Goal: Answer question/provide support: Share knowledge or assist other users

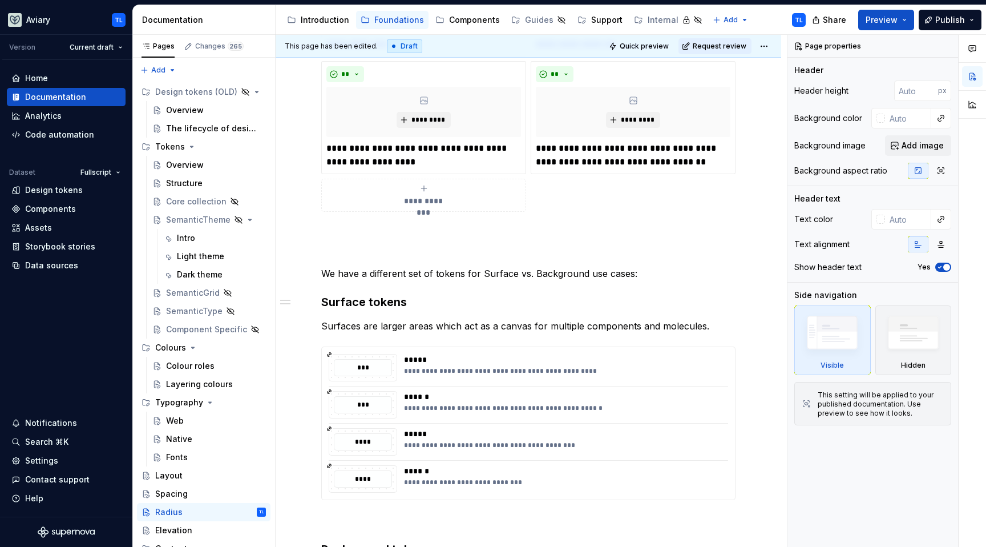
scroll to position [119, 0]
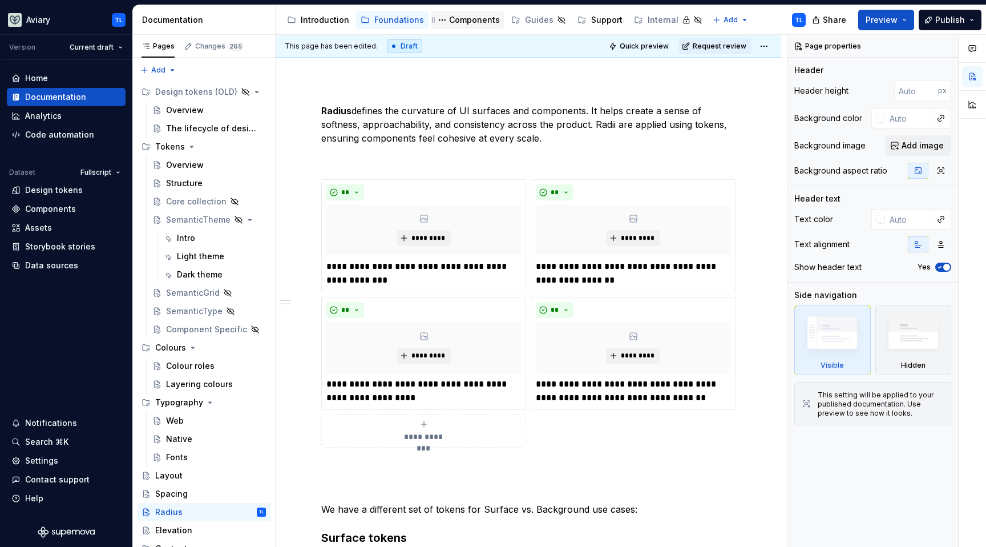
click at [471, 18] on div "Components" at bounding box center [474, 19] width 51 height 11
type textarea "*"
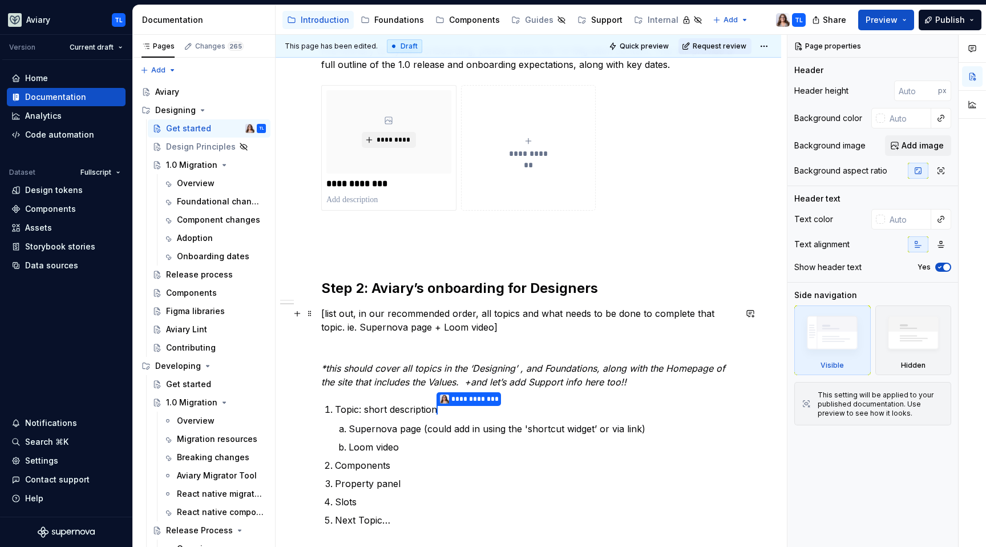
scroll to position [274, 0]
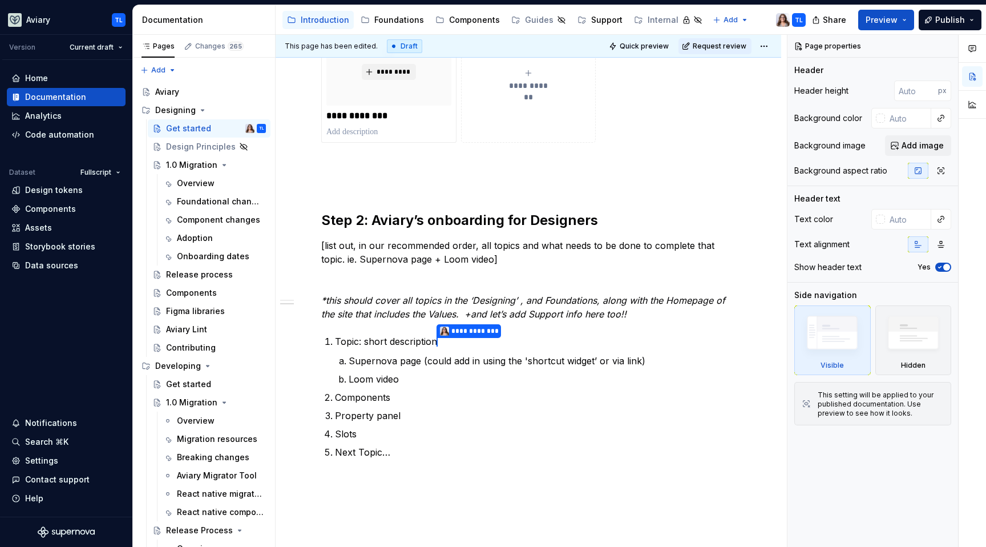
type textarea "*"
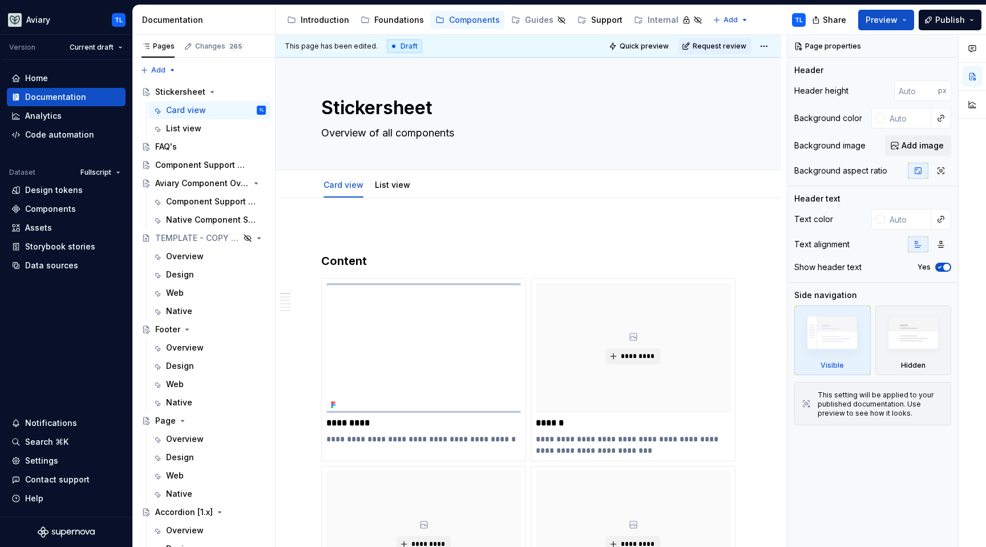
type textarea "*"
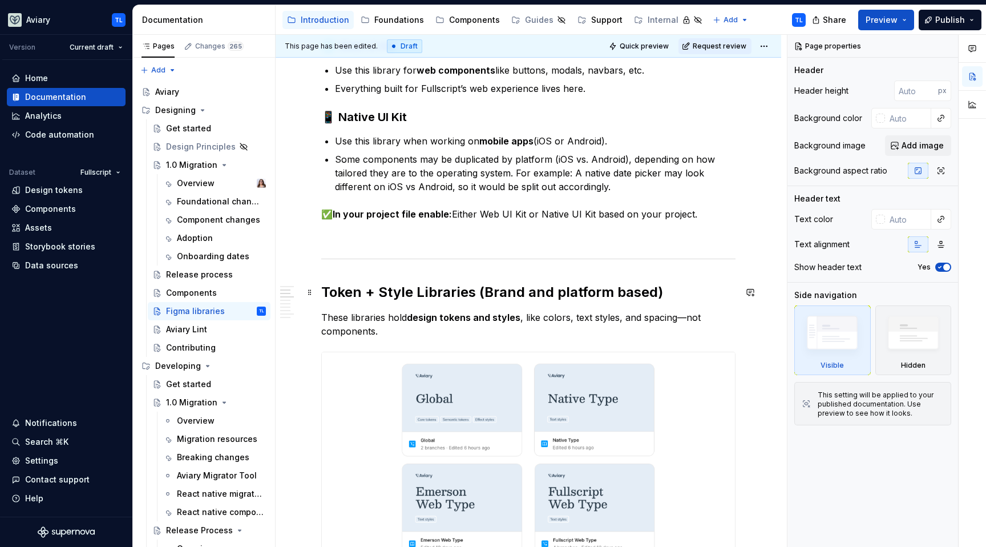
scroll to position [478, 0]
type textarea "*"
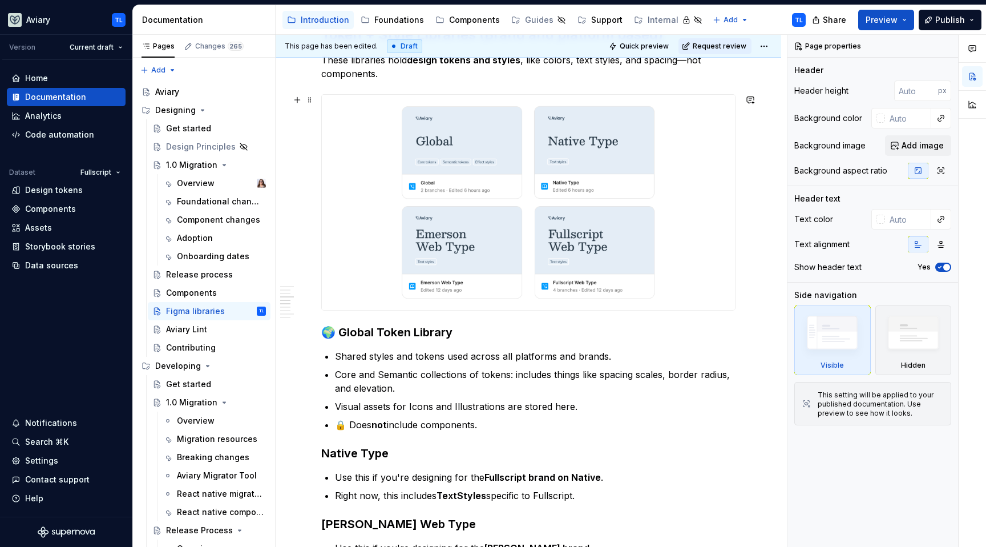
scroll to position [735, 0]
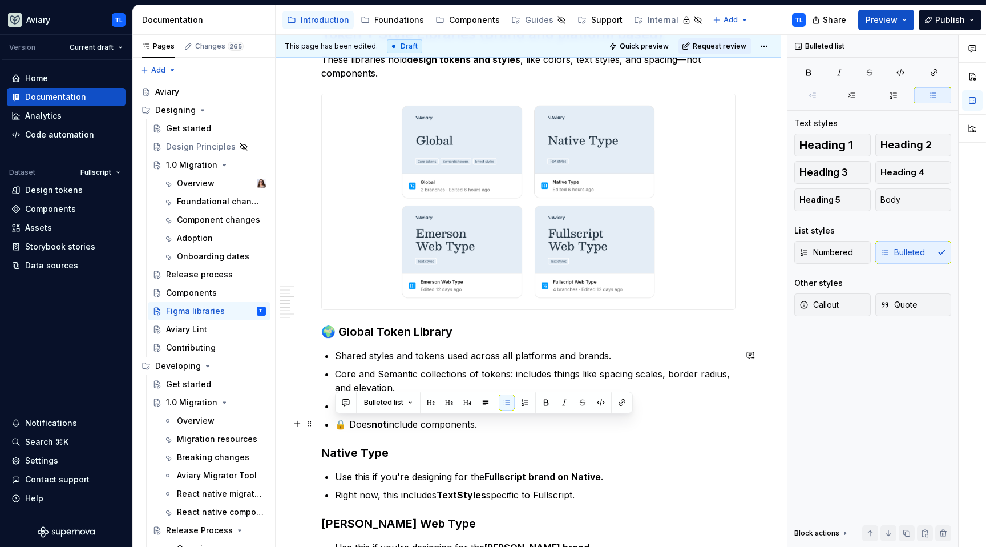
drag, startPoint x: 478, startPoint y: 424, endPoint x: 334, endPoint y: 423, distance: 143.8
click at [334, 423] on div "In our design system, we use different Figma libraries to keep our components, …" at bounding box center [528, 365] width 414 height 1756
click at [597, 424] on p "🔒 Does not include components." at bounding box center [535, 424] width 401 height 14
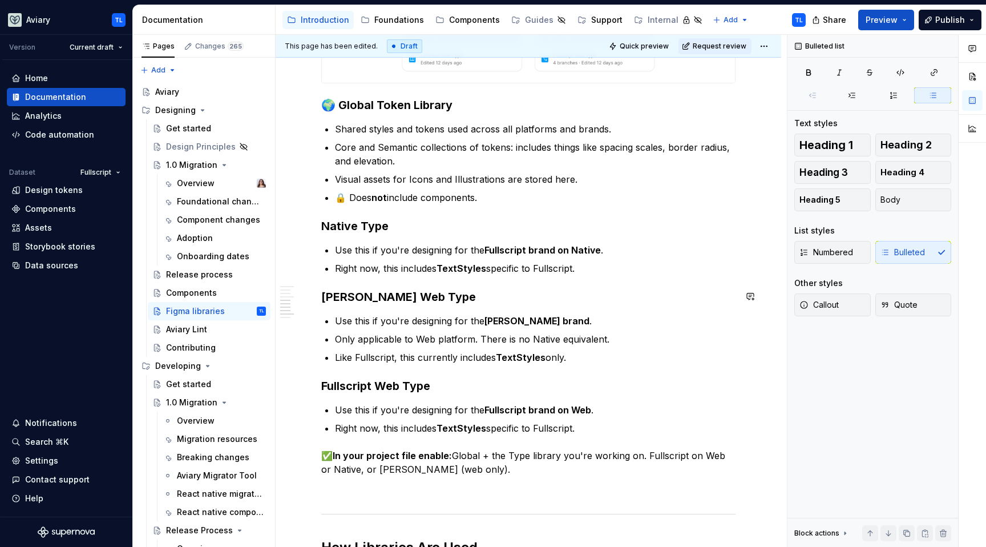
scroll to position [962, 0]
click at [453, 450] on p "✅ In your project file enable: Global + the Type library you're working on. Ful…" at bounding box center [528, 461] width 414 height 27
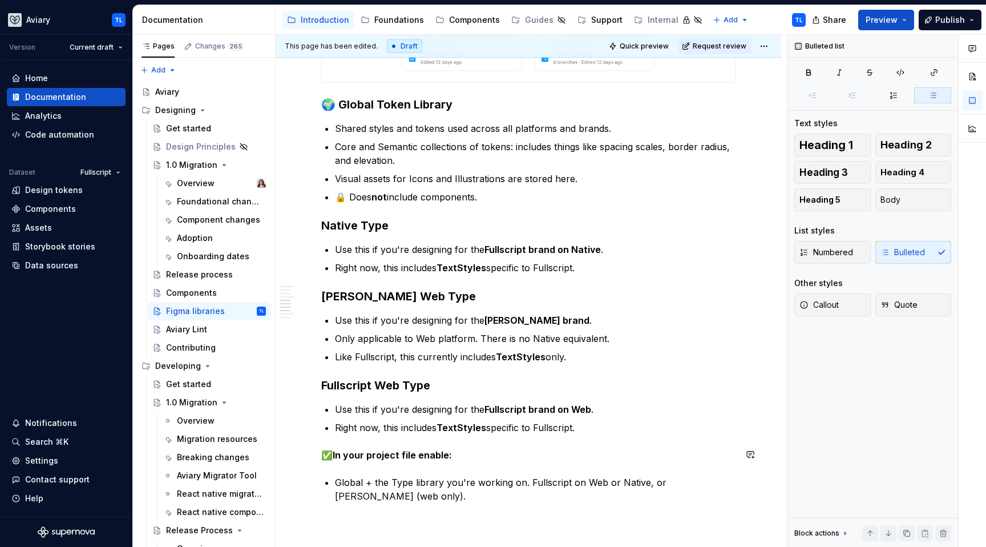
scroll to position [973, 0]
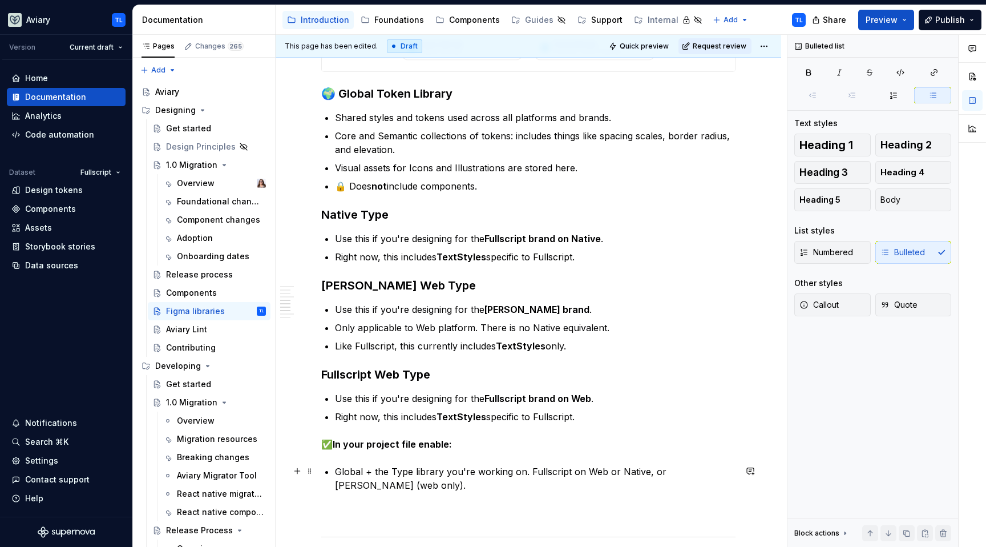
click at [530, 469] on p "Global + the Type library you're working on. Fullscript on Web or Native, or Em…" at bounding box center [535, 478] width 401 height 27
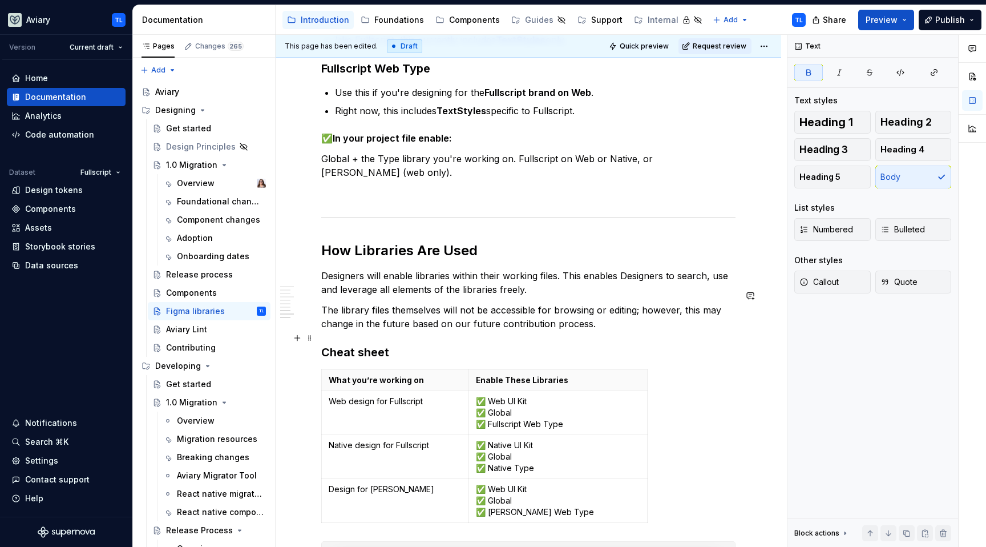
scroll to position [1283, 0]
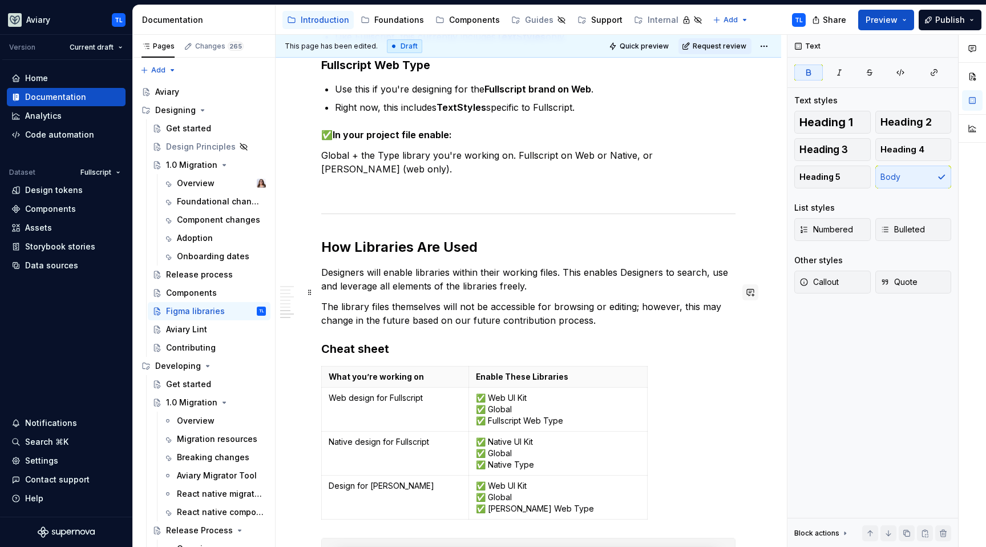
click at [750, 292] on button "button" at bounding box center [751, 292] width 16 height 16
click at [630, 313] on span "Great callout" at bounding box center [606, 313] width 47 height 10
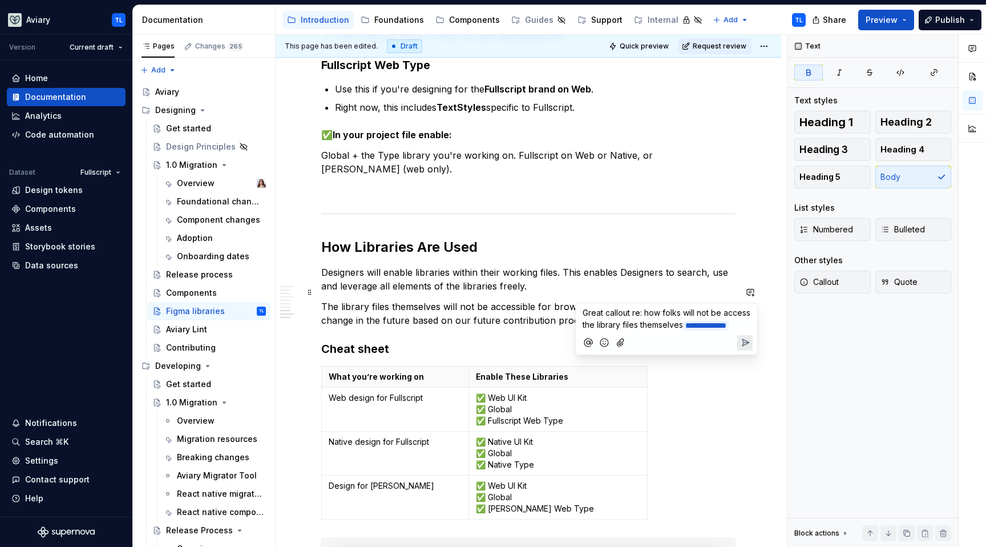
click at [737, 352] on div at bounding box center [667, 342] width 172 height 23
click at [744, 348] on icon "Send" at bounding box center [745, 342] width 11 height 11
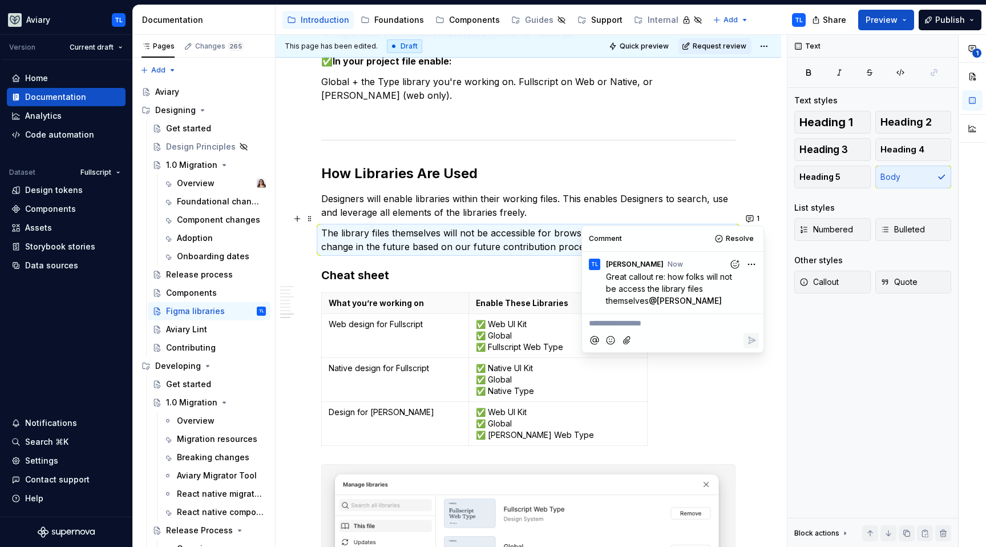
scroll to position [1365, 0]
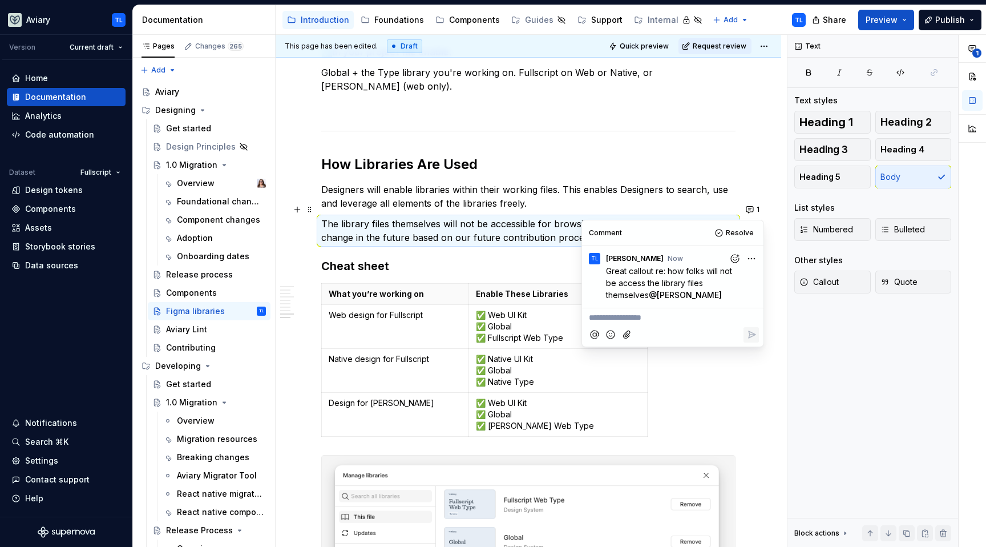
click at [438, 258] on h3 "Cheat sheet" at bounding box center [528, 266] width 414 height 16
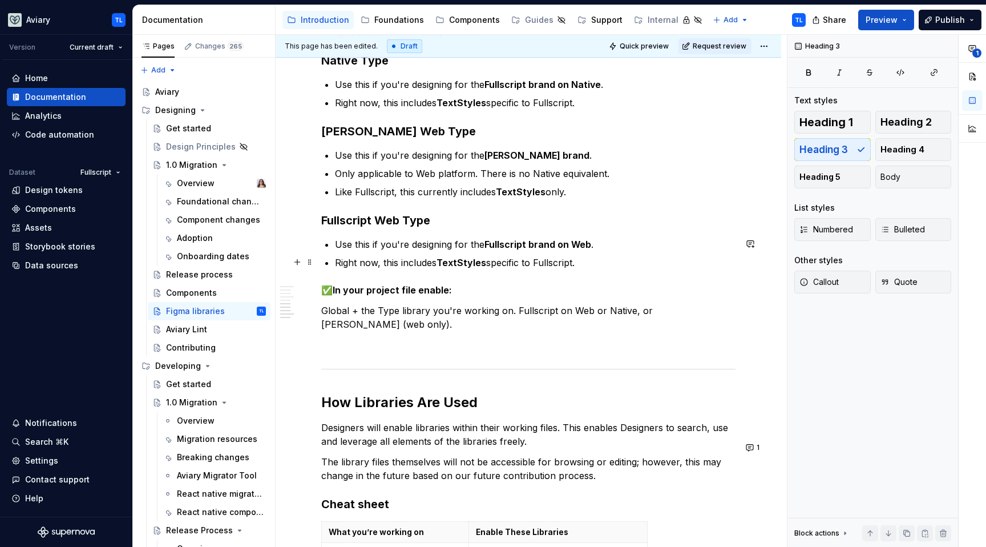
scroll to position [1325, 0]
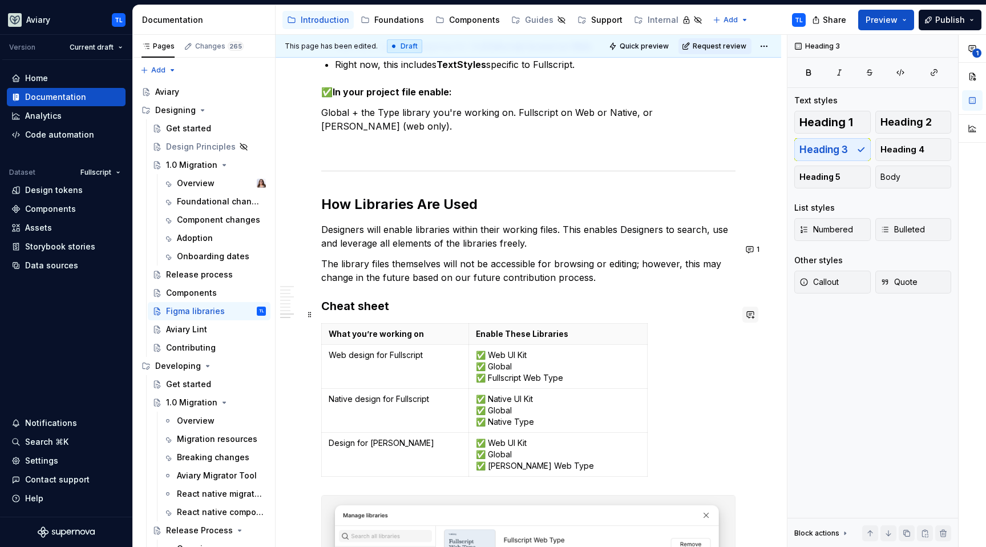
click at [752, 316] on button "button" at bounding box center [751, 315] width 16 height 16
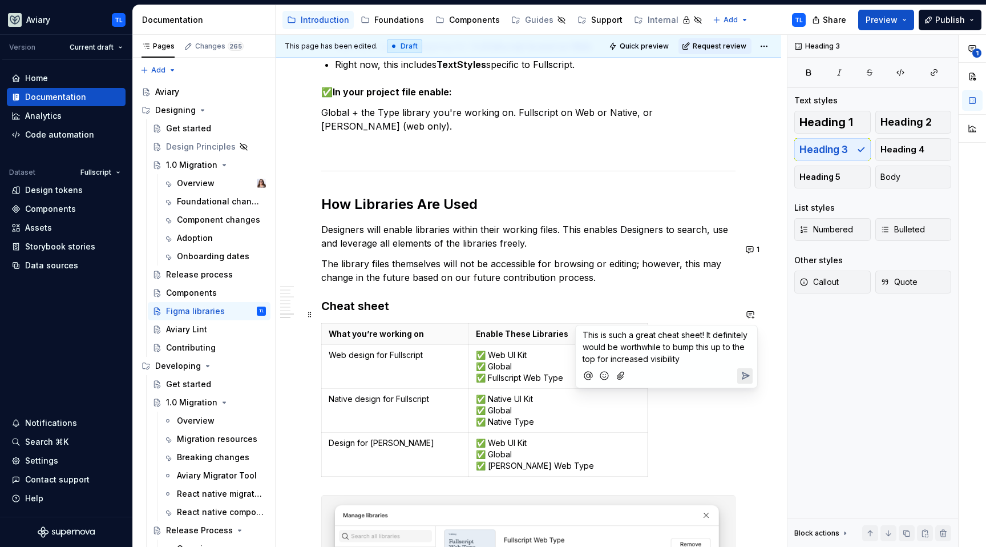
click at [751, 377] on icon "Send" at bounding box center [745, 375] width 11 height 11
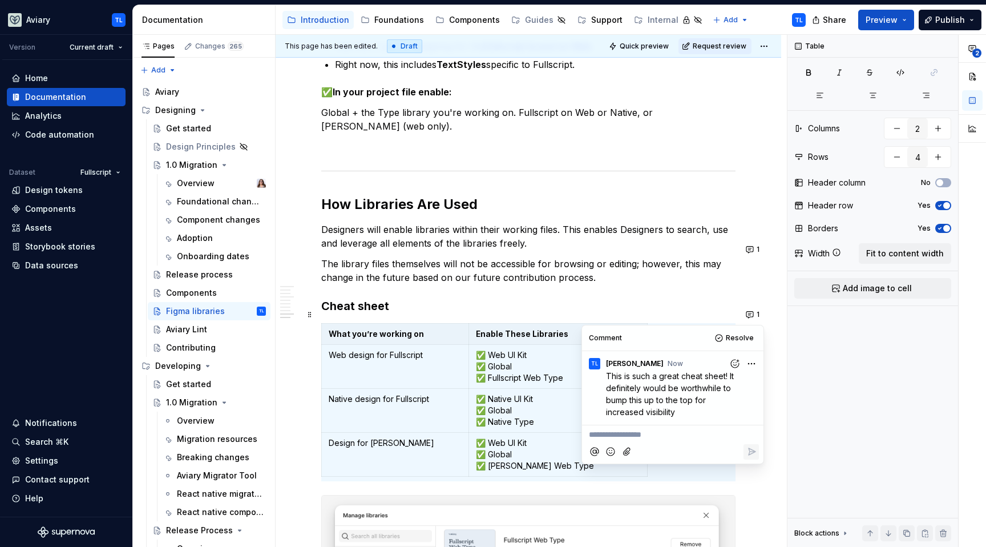
click at [516, 298] on h3 "Cheat sheet" at bounding box center [528, 306] width 414 height 16
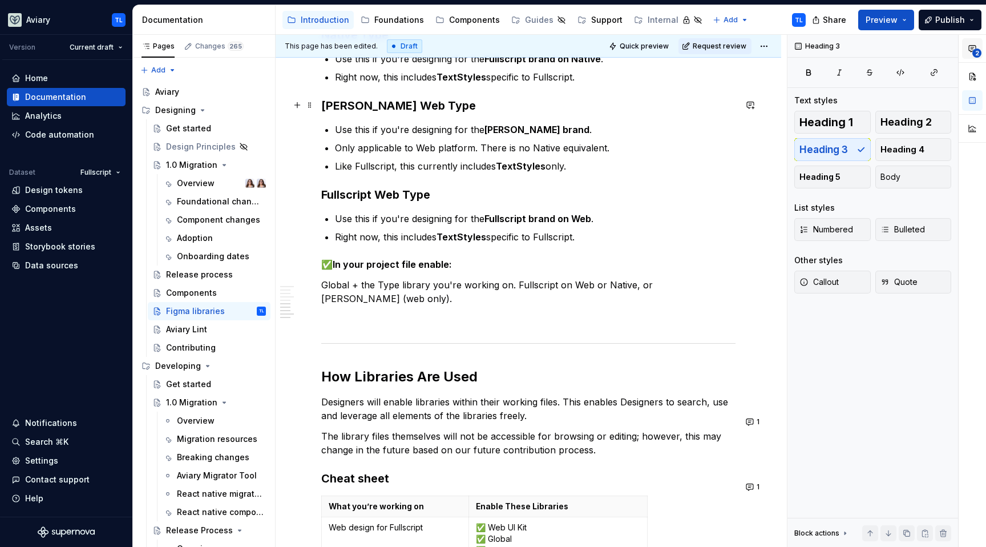
scroll to position [1054, 0]
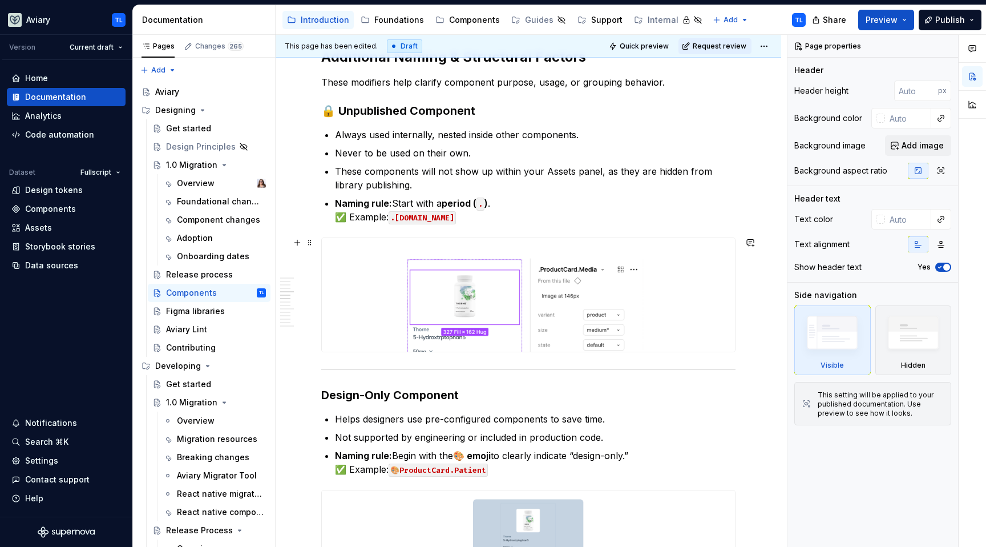
scroll to position [1126, 0]
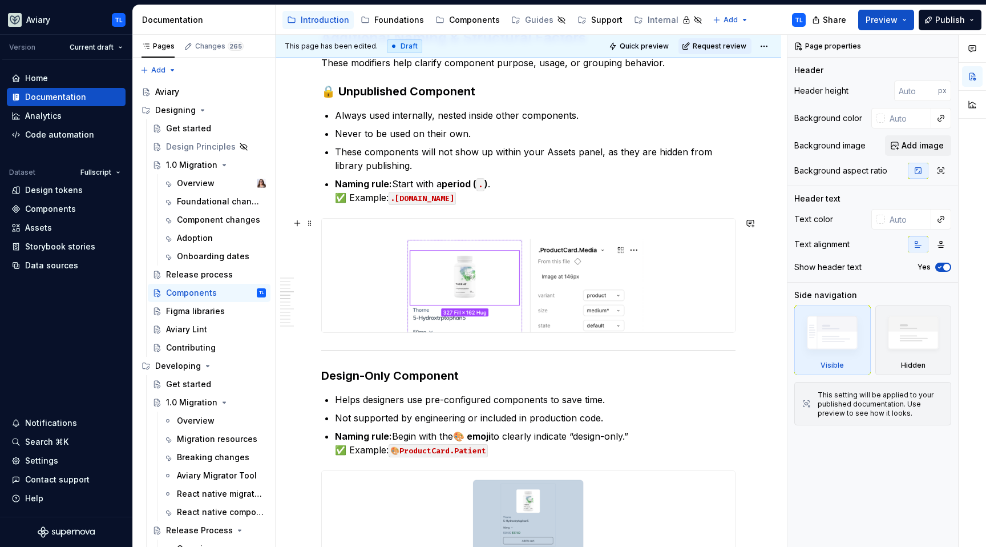
type textarea "*"
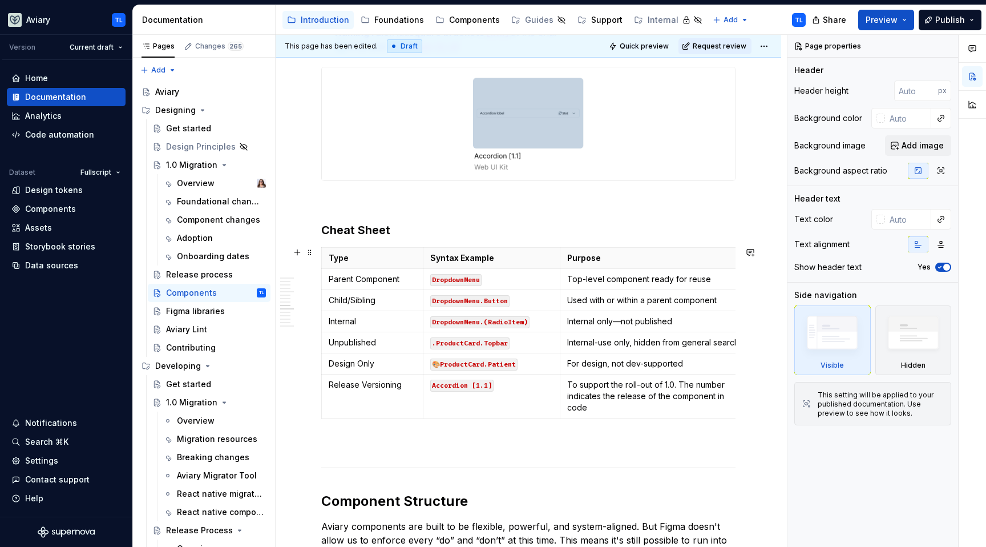
scroll to position [1856, 0]
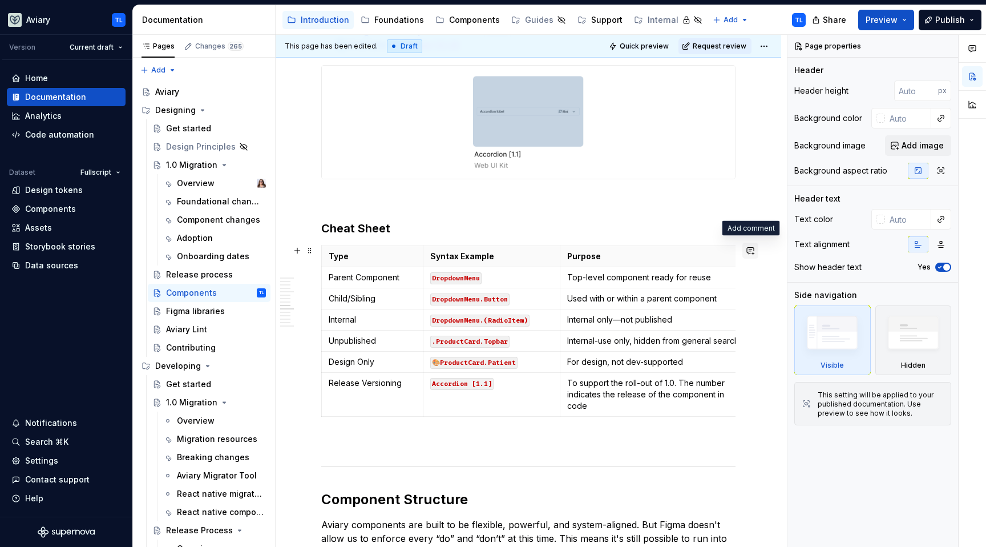
click at [748, 247] on button "button" at bounding box center [751, 251] width 16 height 16
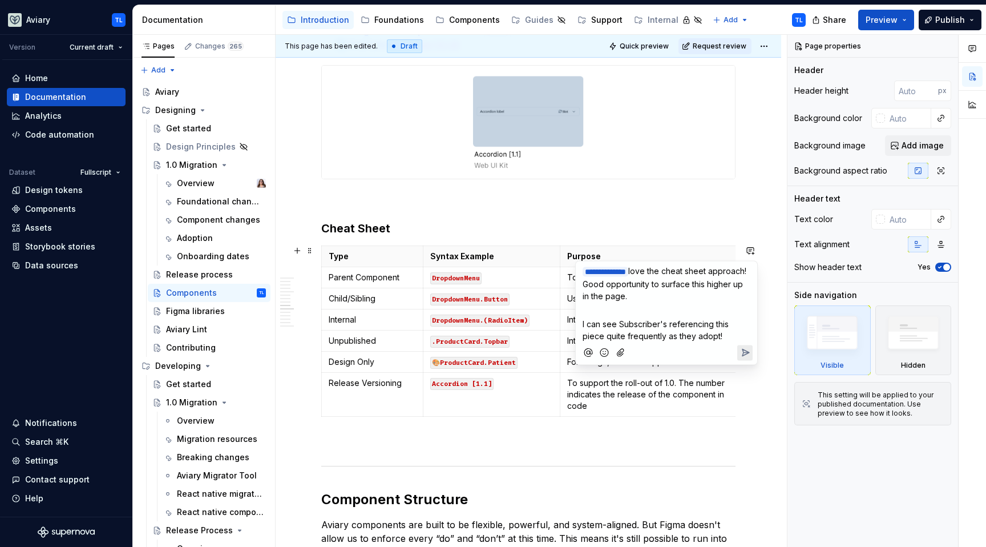
click at [745, 354] on icon "Send" at bounding box center [745, 352] width 11 height 11
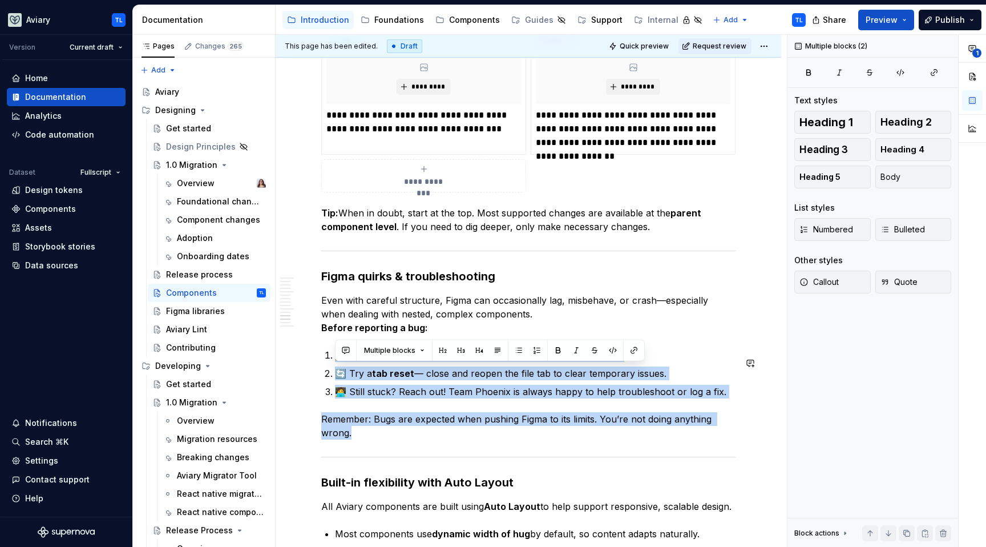
scroll to position [2603, 0]
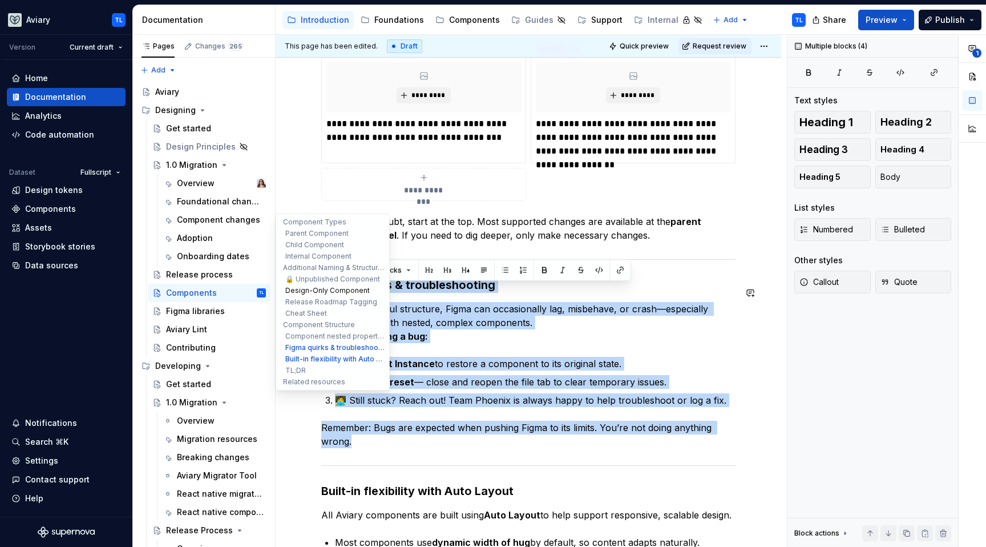
drag, startPoint x: 362, startPoint y: 448, endPoint x: 299, endPoint y: 288, distance: 171.9
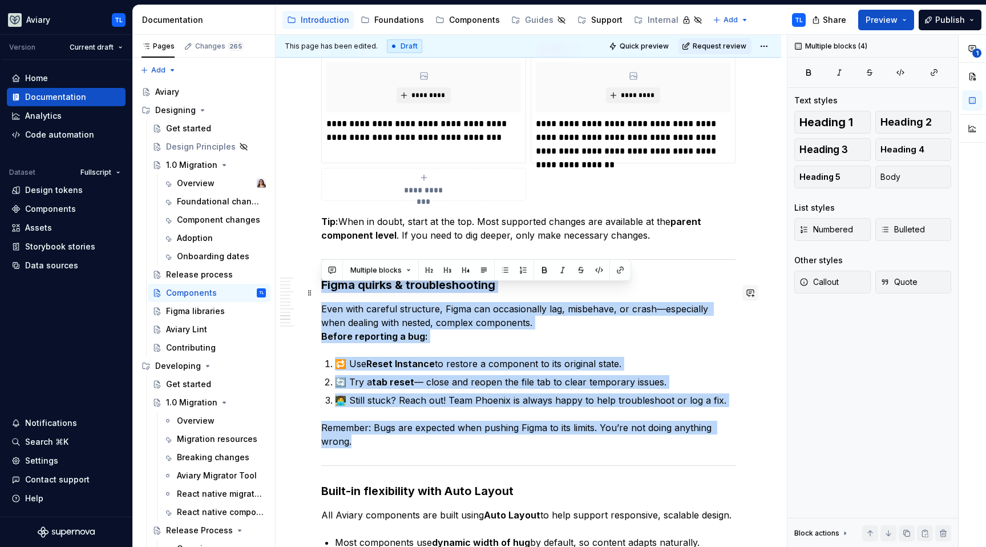
click at [751, 293] on button "button" at bounding box center [751, 293] width 16 height 16
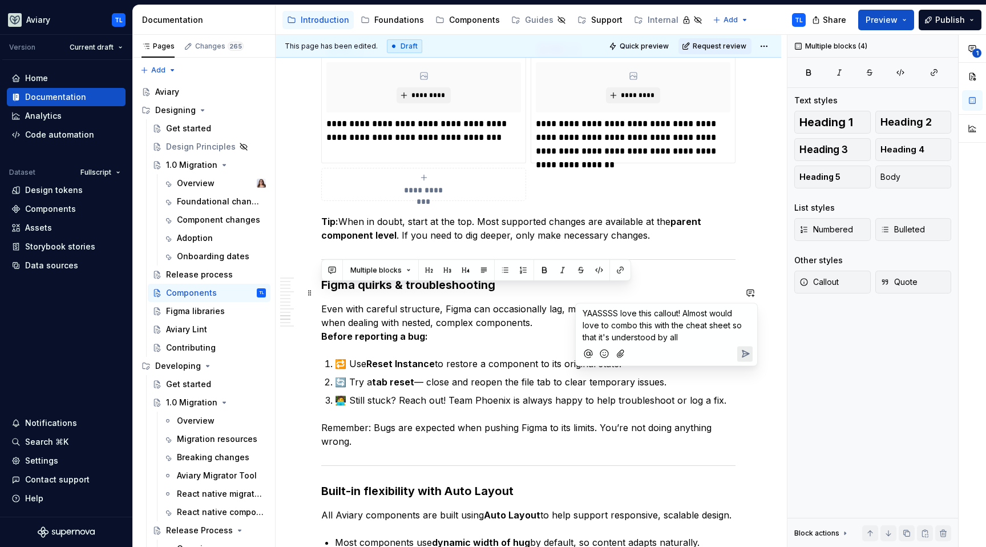
click at [740, 349] on icon "Send" at bounding box center [745, 353] width 11 height 11
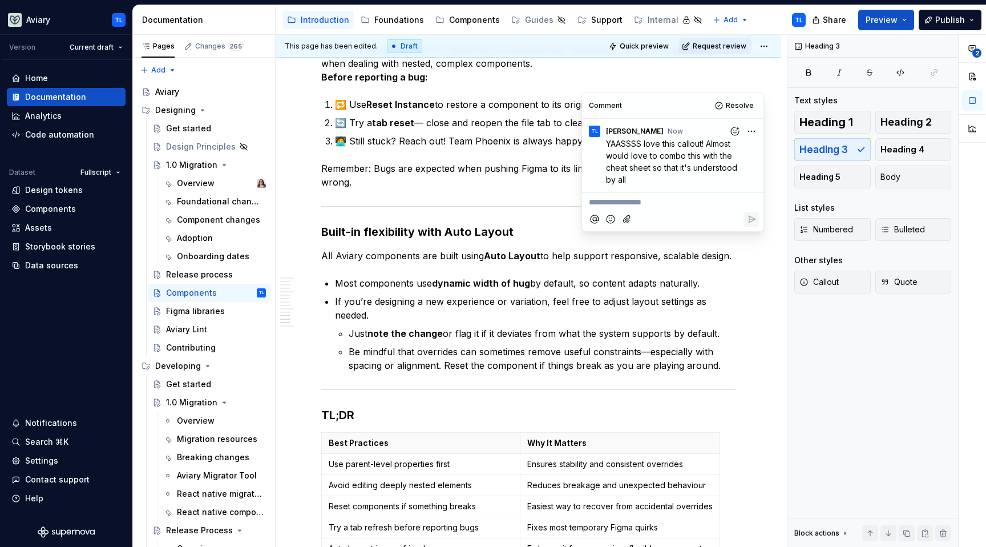
scroll to position [3032, 0]
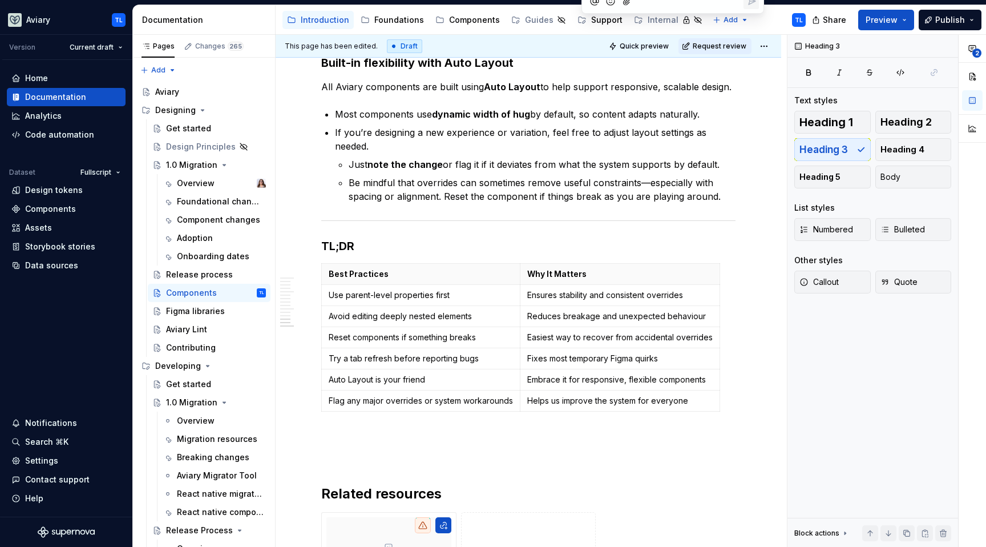
click at [741, 273] on div "This page has been edited. Draft Quick preview Request review Components Edit h…" at bounding box center [531, 291] width 511 height 513
click at [750, 251] on button "button" at bounding box center [751, 254] width 16 height 16
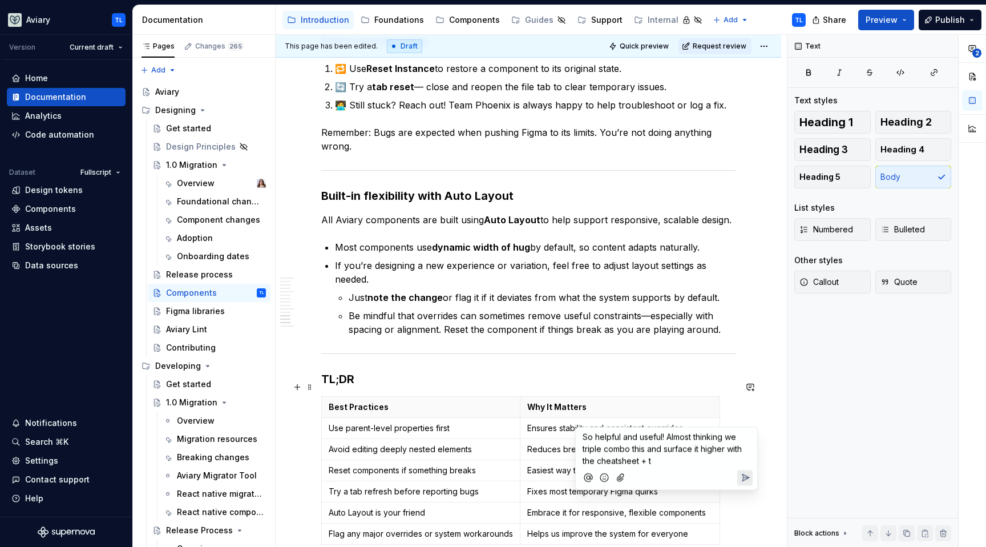
scroll to position [2973, 0]
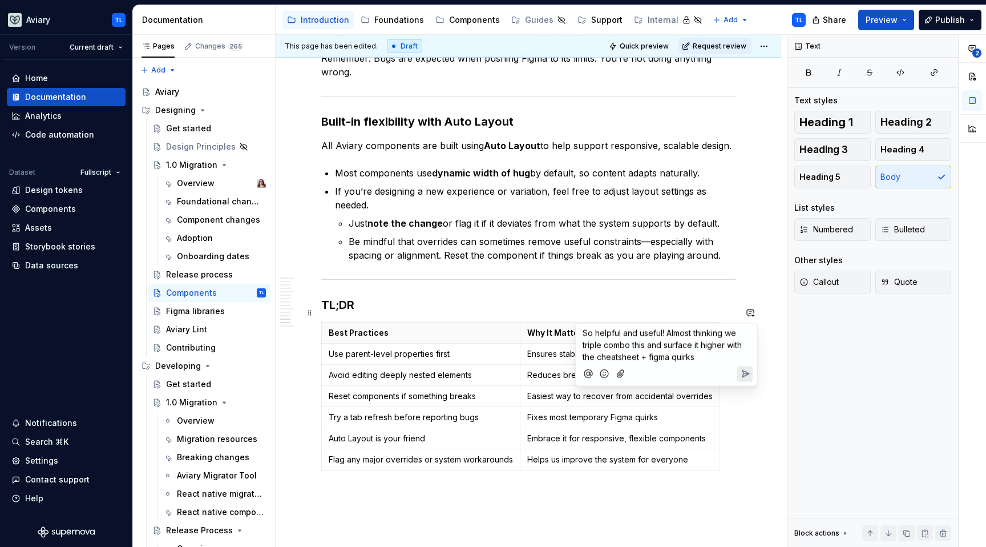
click at [609, 373] on icon "Add emoji" at bounding box center [604, 373] width 11 height 11
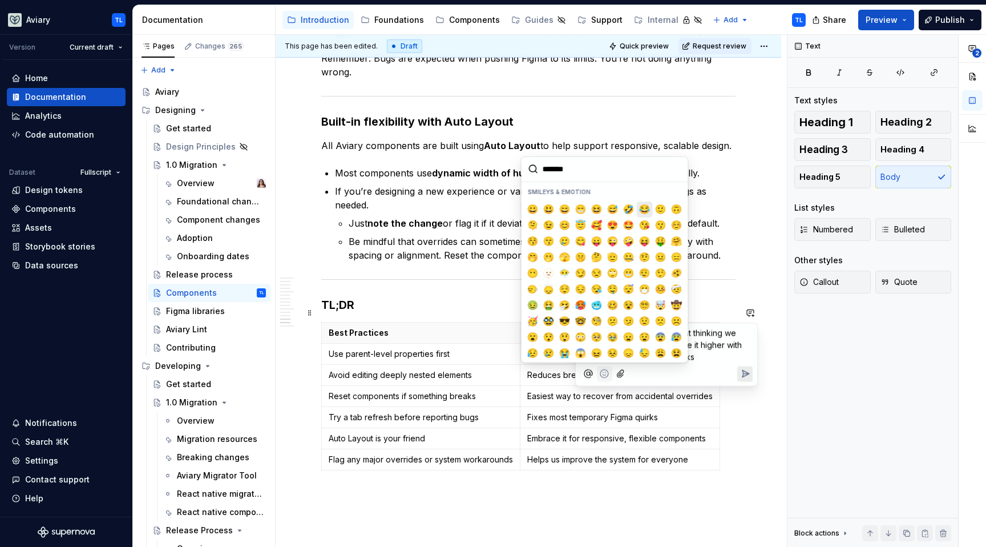
click at [640, 208] on span "😂" at bounding box center [644, 209] width 9 height 11
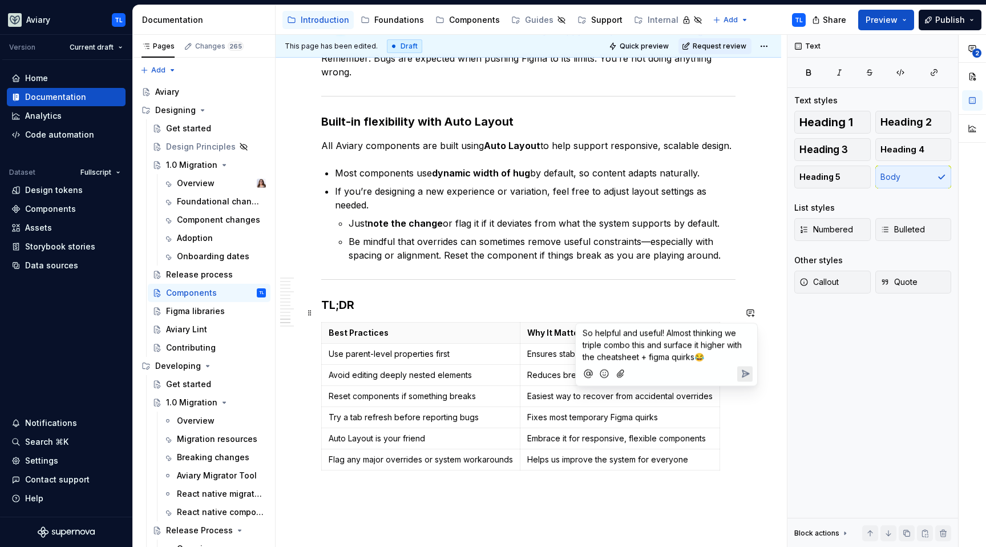
click at [745, 371] on icon "Send" at bounding box center [746, 373] width 7 height 7
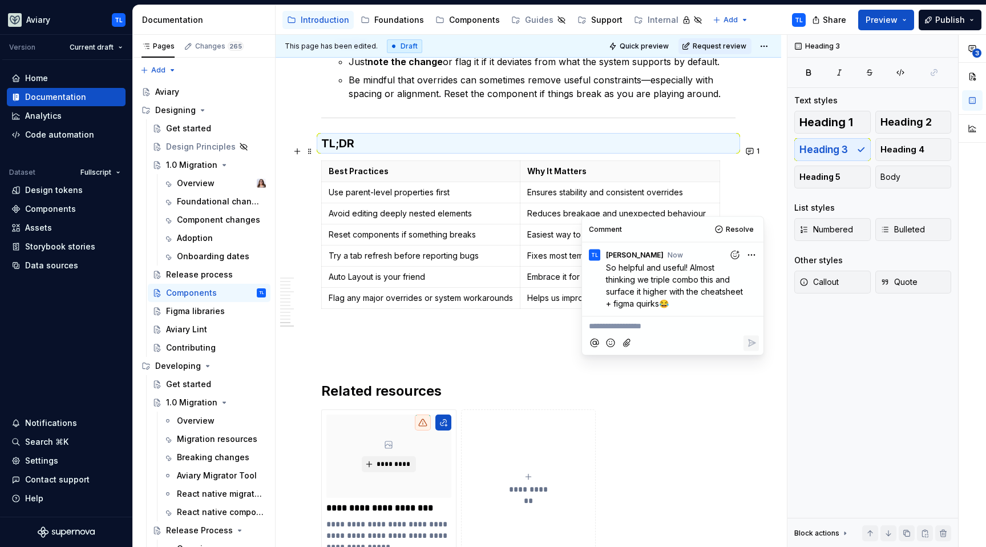
scroll to position [3191, 0]
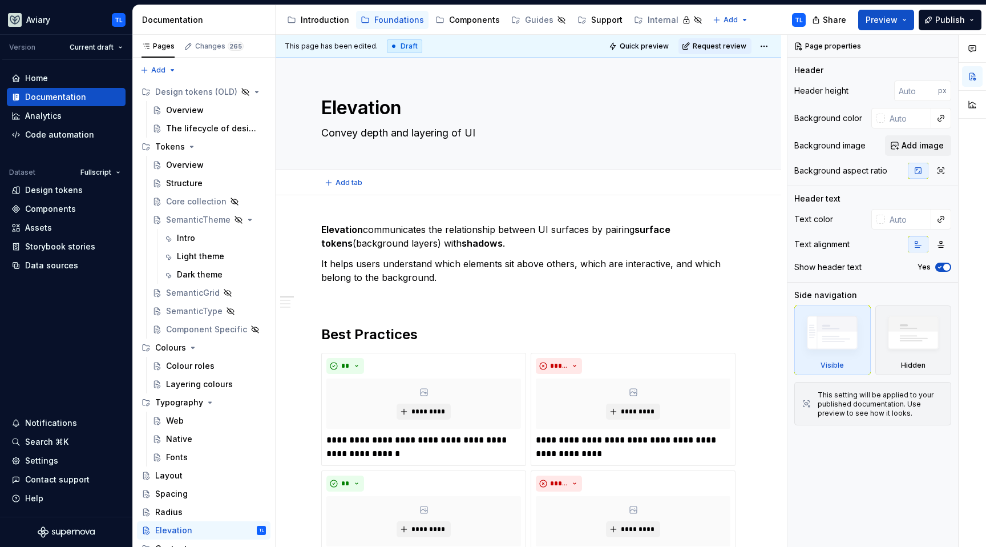
type textarea "*"
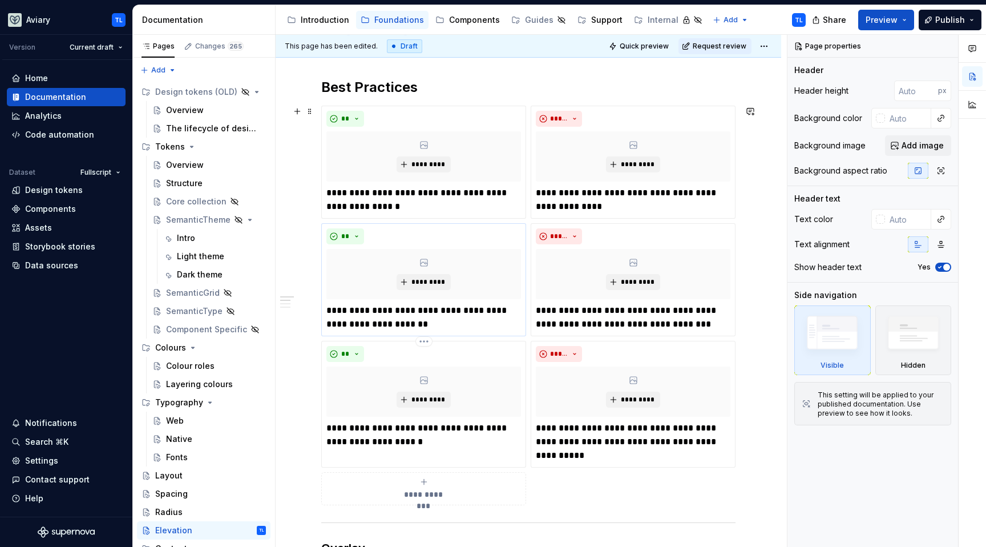
scroll to position [167, 0]
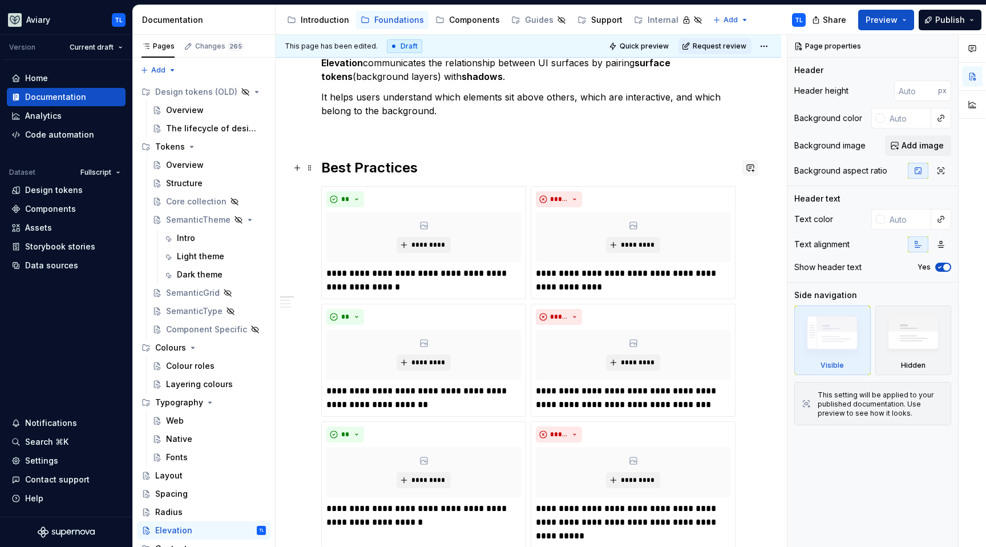
click at [744, 166] on button "button" at bounding box center [751, 168] width 16 height 16
click at [627, 187] on p "**********" at bounding box center [667, 188] width 168 height 12
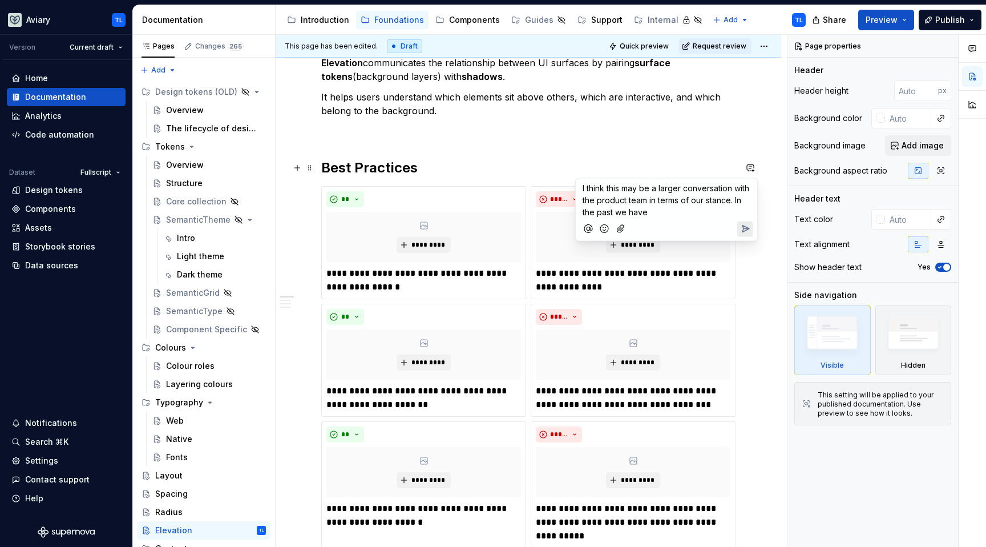
type textarea "*"
drag, startPoint x: 710, startPoint y: 198, endPoint x: 761, endPoint y: 229, distance: 59.9
click at [759, 228] on body "Aviary TL Version Current draft Home Documentation Analytics Code automation Da…" at bounding box center [493, 273] width 986 height 547
drag, startPoint x: 721, startPoint y: 241, endPoint x: 604, endPoint y: 253, distance: 117.1
click at [601, 253] on span "In the past we had used elevation in our cards (late DS3 - early DS4)" at bounding box center [659, 246] width 153 height 22
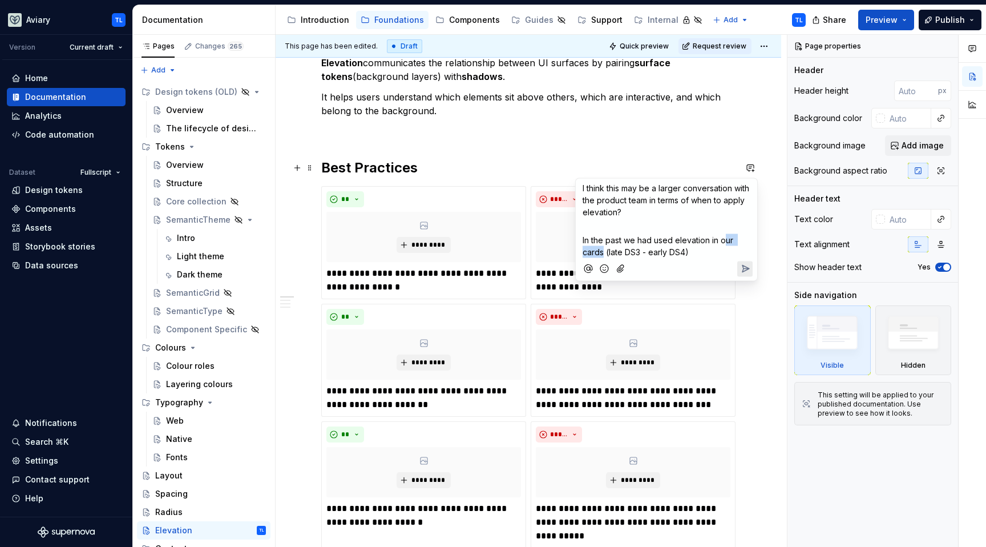
drag, startPoint x: 602, startPoint y: 251, endPoint x: 723, endPoint y: 236, distance: 121.9
click at [723, 236] on span "In the past we had used elevation in our cards (late DS3 - early DS4)" at bounding box center [659, 246] width 153 height 22
drag, startPoint x: 671, startPoint y: 238, endPoint x: 626, endPoint y: 236, distance: 45.7
click at [626, 236] on span "In the past we had used elevation i (late DS3 - early DS4)" at bounding box center [668, 246] width 170 height 22
click at [740, 236] on span "In the past the team had applied elevation i (late DS3 - early DS4)" at bounding box center [665, 246] width 164 height 22
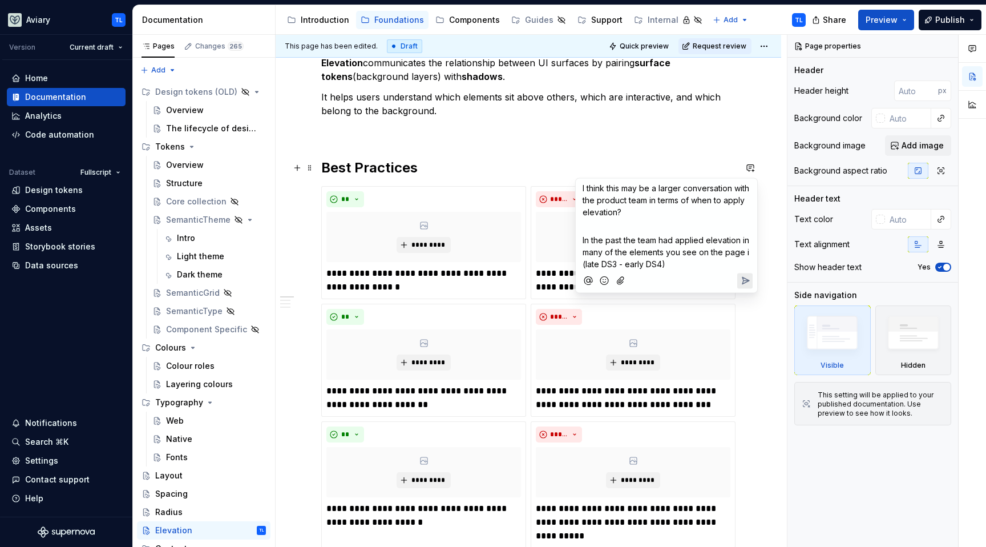
click at [748, 251] on span "In the past the team had applied elevation in many of the elements you see on t…" at bounding box center [667, 252] width 169 height 34
click at [707, 265] on p "In the past the team had applied elevation in many of the elements you see on t…" at bounding box center [667, 252] width 168 height 36
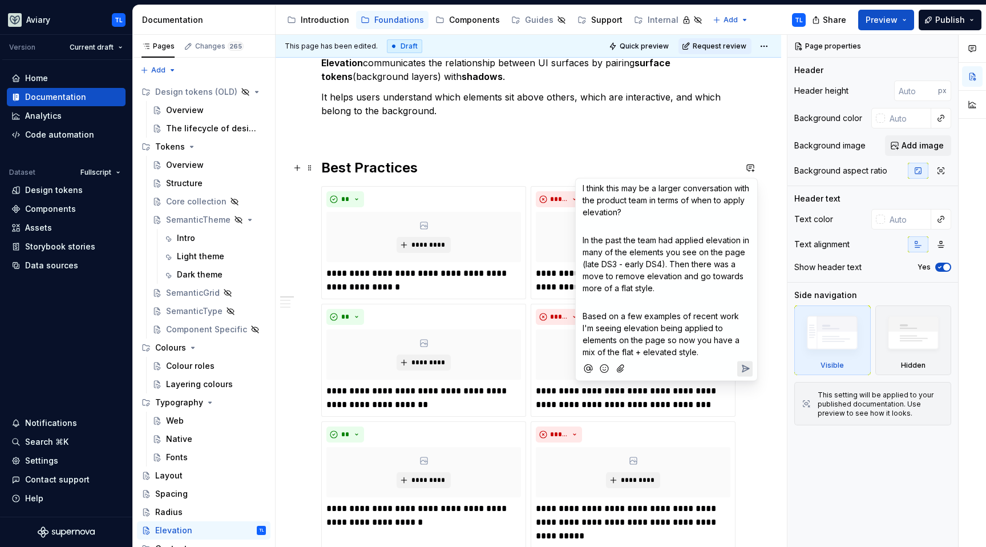
click at [677, 203] on span "I think this may be a larger conversation with the product team in terms of whe…" at bounding box center [667, 200] width 169 height 34
click at [671, 213] on p "I think this may be a larger conversation with the product team in terms of whe…" at bounding box center [667, 200] width 168 height 36
click at [663, 286] on p "In the past the team had applied elevation in many of the elements you see on t…" at bounding box center [667, 264] width 168 height 60
drag, startPoint x: 664, startPoint y: 346, endPoint x: 580, endPoint y: 321, distance: 88.3
click at [580, 321] on div "I think this may be a larger conversation with the product team in terms of whe…" at bounding box center [666, 279] width 183 height 203
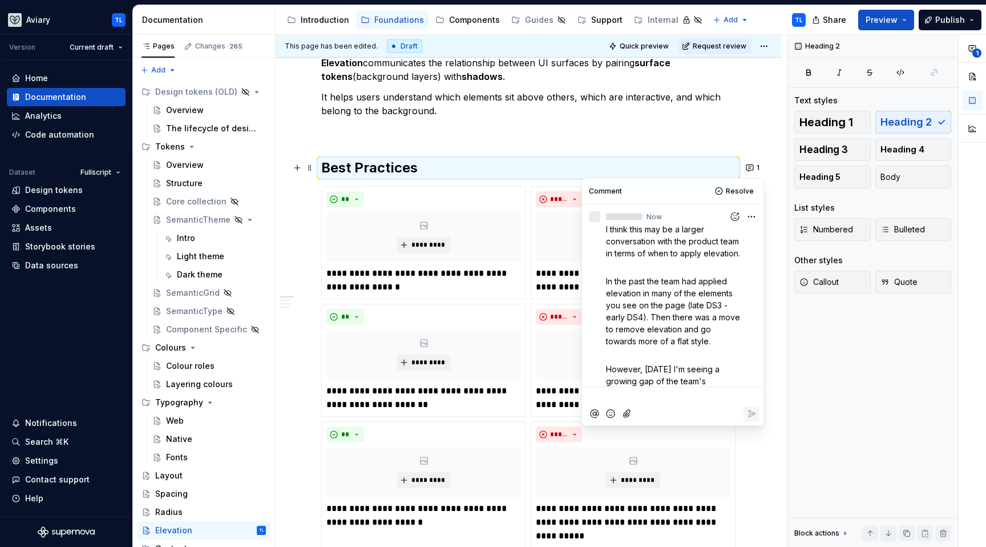
scroll to position [119, 0]
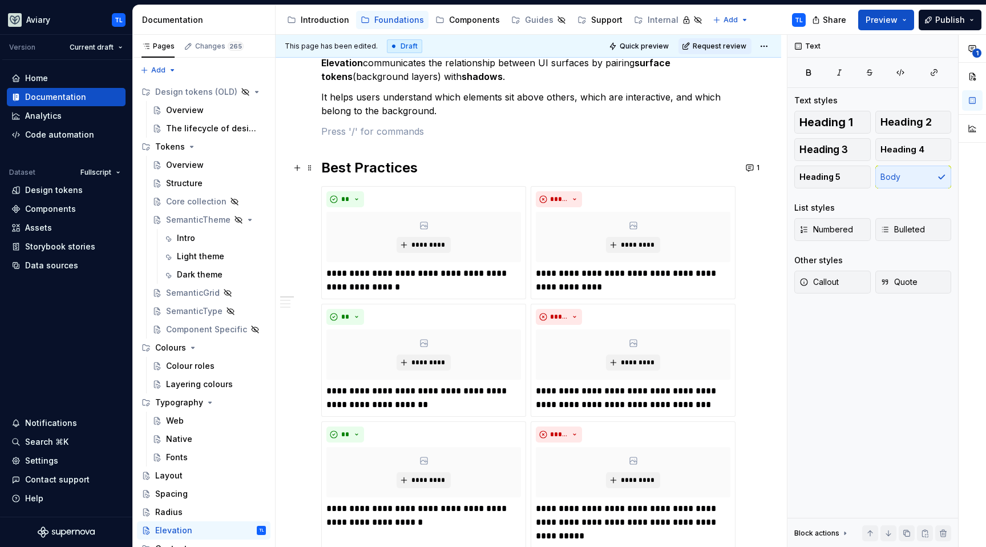
click at [575, 135] on p at bounding box center [528, 131] width 414 height 14
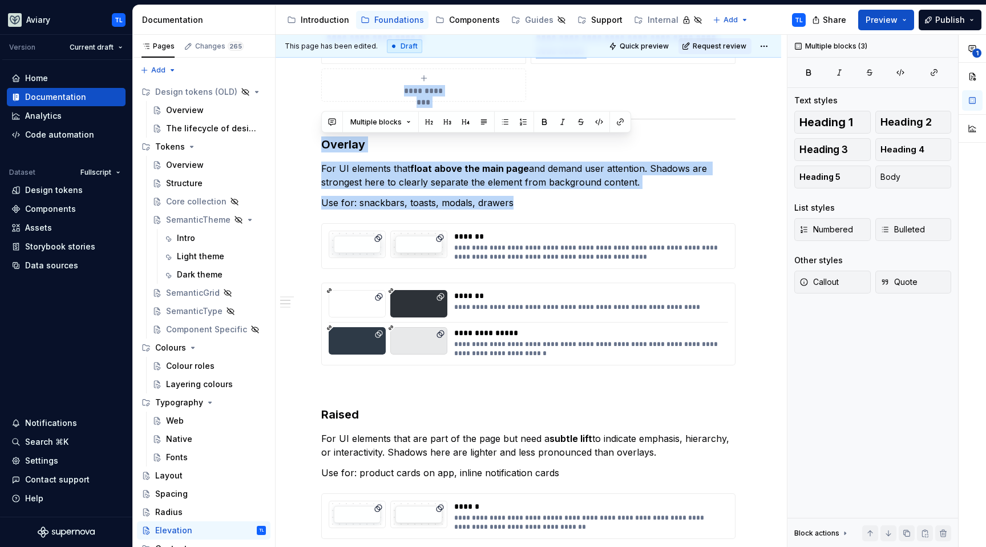
scroll to position [599, 0]
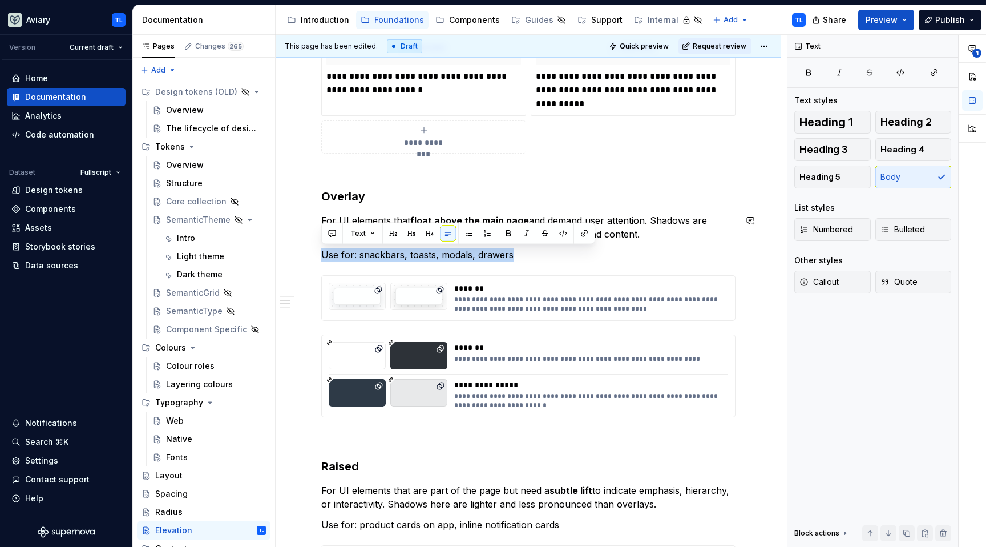
drag, startPoint x: 519, startPoint y: 84, endPoint x: 315, endPoint y: 244, distance: 259.9
click at [315, 244] on div "**********" at bounding box center [529, 340] width 506 height 1488
click at [748, 252] on button "button" at bounding box center [751, 255] width 16 height 16
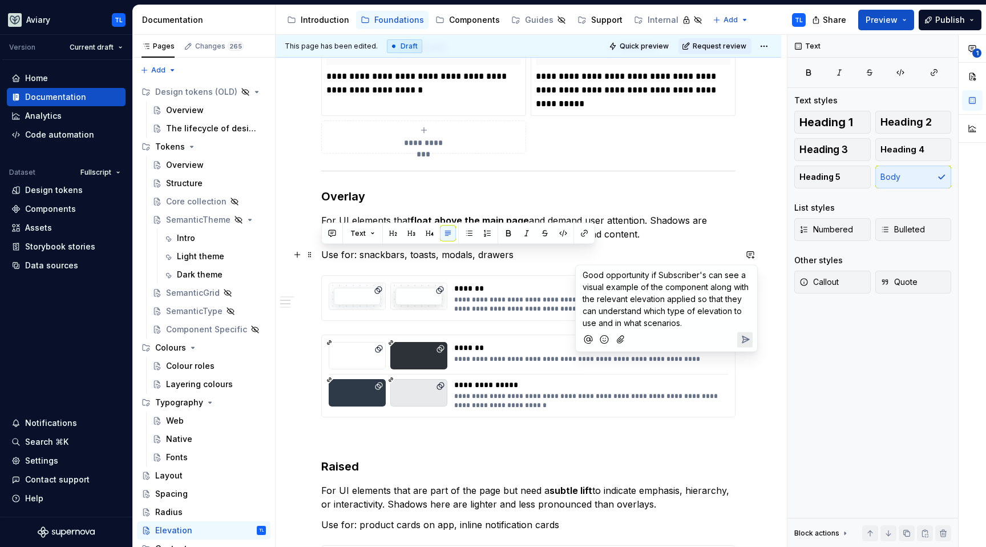
drag, startPoint x: 596, startPoint y: 324, endPoint x: 577, endPoint y: 321, distance: 19.1
click at [575, 325] on div "Good opportunity if Subscriber's can see a visual example of the component alon…" at bounding box center [666, 308] width 183 height 87
click at [735, 328] on p "Good opportunity if Subscriber's can see a visual example of the component alon…" at bounding box center [667, 299] width 168 height 60
click at [743, 337] on icon "Send" at bounding box center [746, 339] width 7 height 7
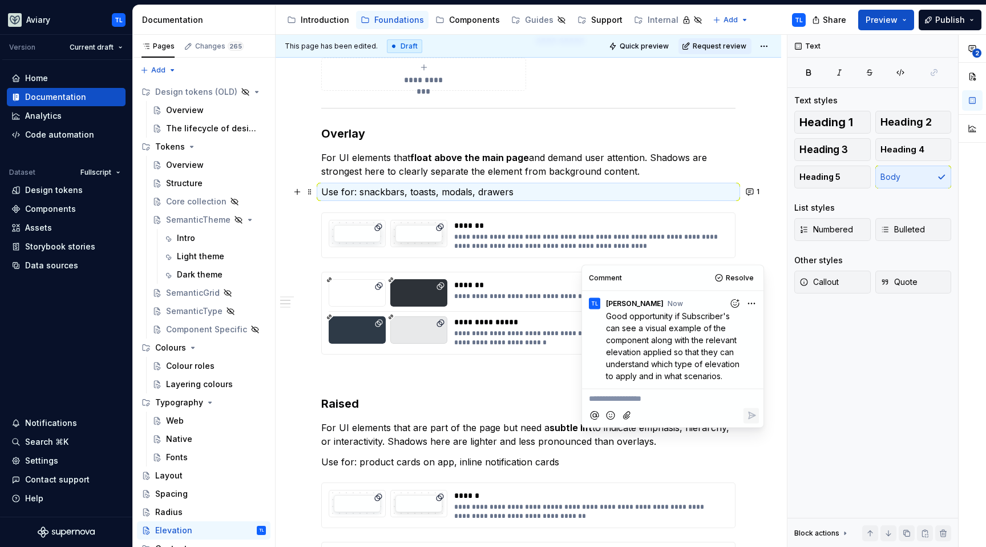
scroll to position [710, 0]
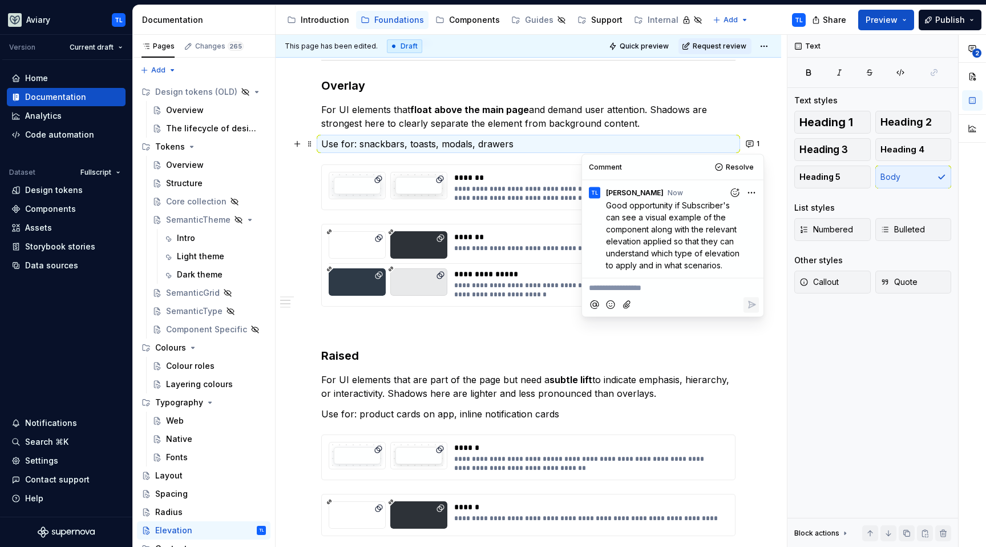
click at [499, 315] on div "**********" at bounding box center [528, 154] width 414 height 1283
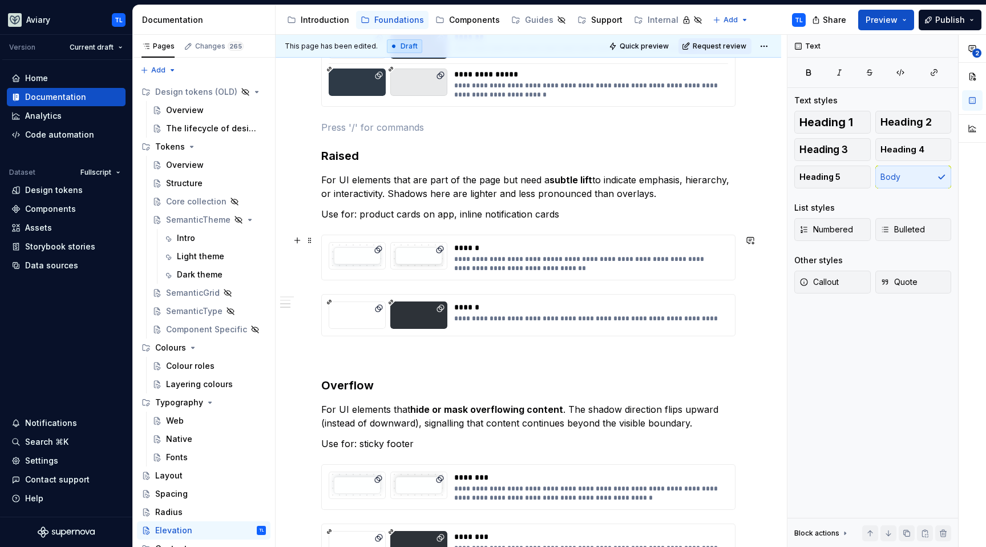
scroll to position [913, 0]
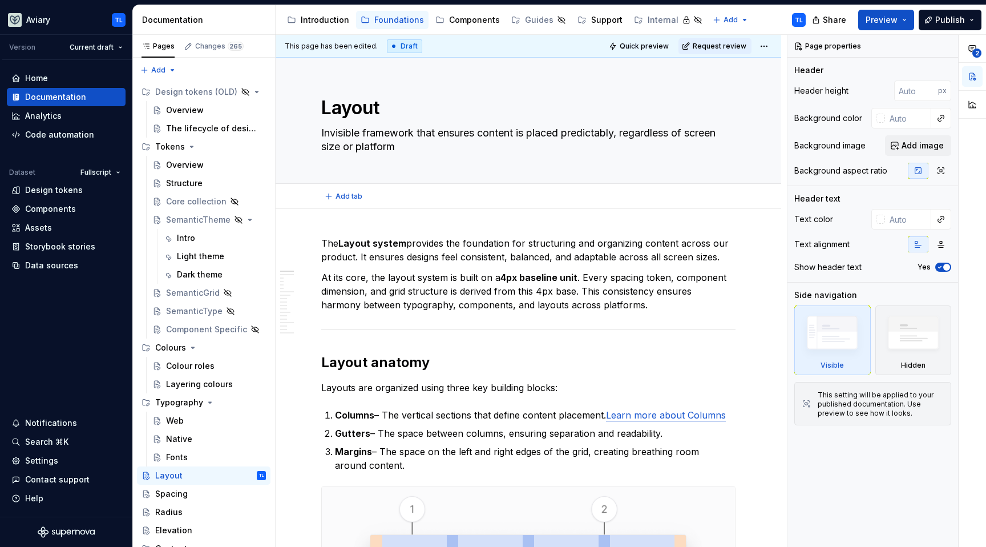
type textarea "*"
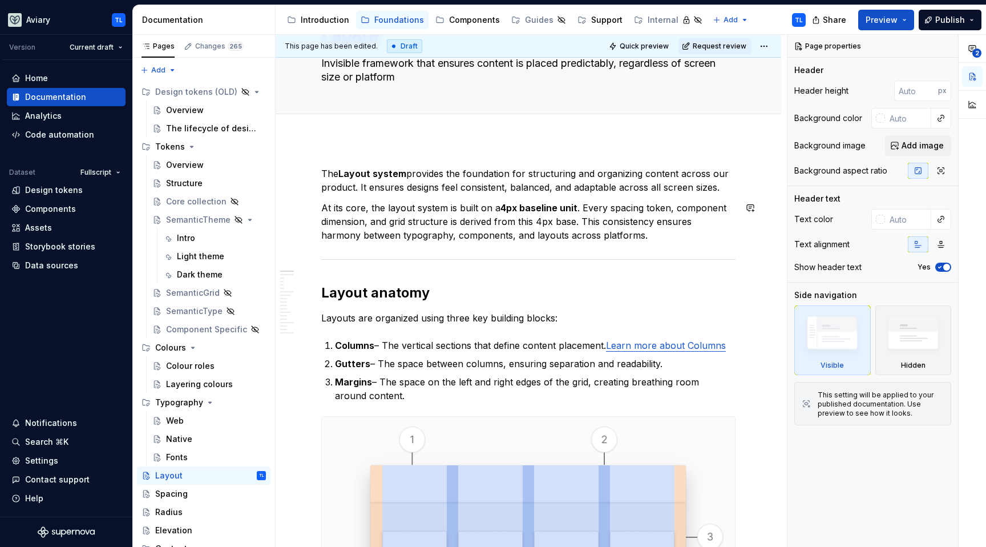
scroll to position [81, 0]
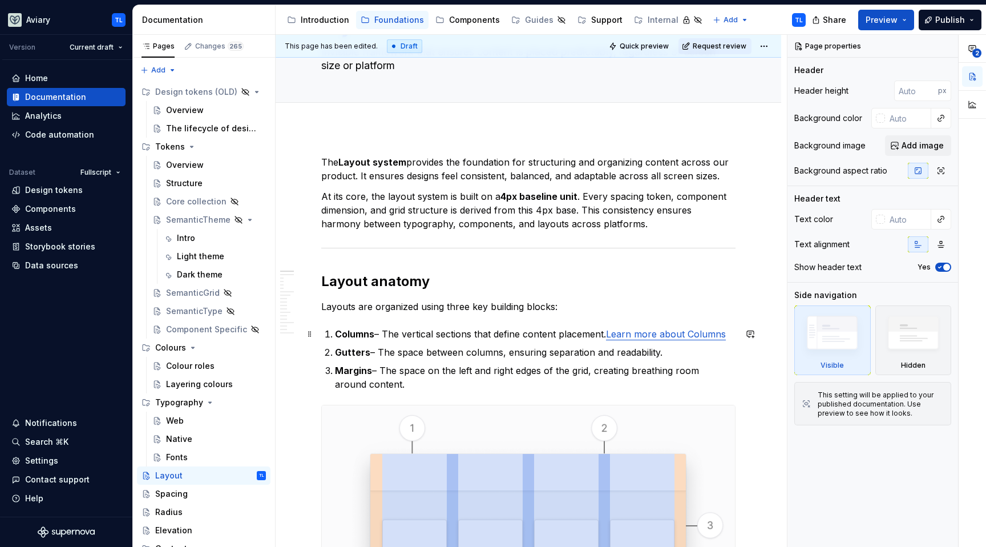
click at [664, 334] on link "Learn more about Columns" at bounding box center [666, 333] width 120 height 11
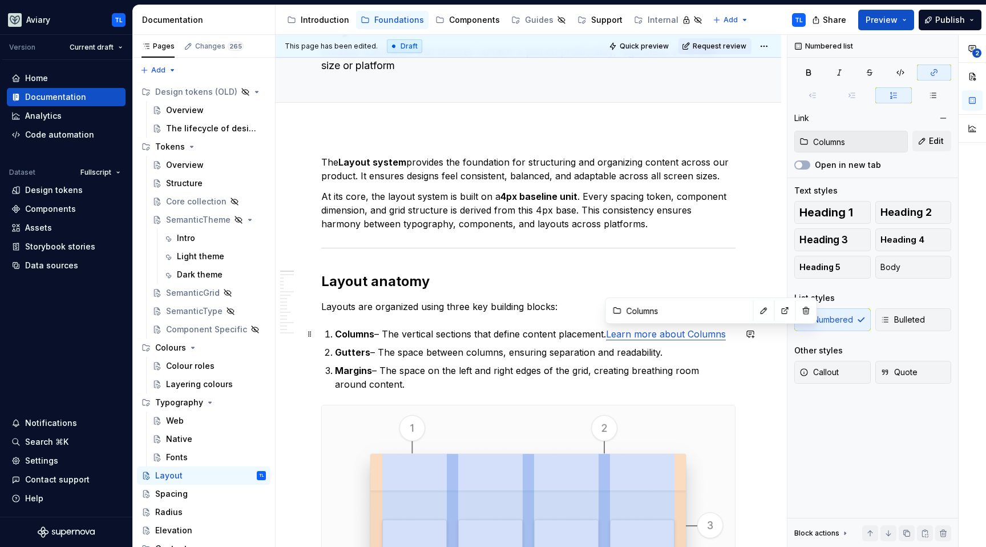
click at [697, 333] on link "Learn more about Columns" at bounding box center [666, 333] width 120 height 11
click at [647, 336] on link "Learn more about Columns" at bounding box center [666, 333] width 120 height 11
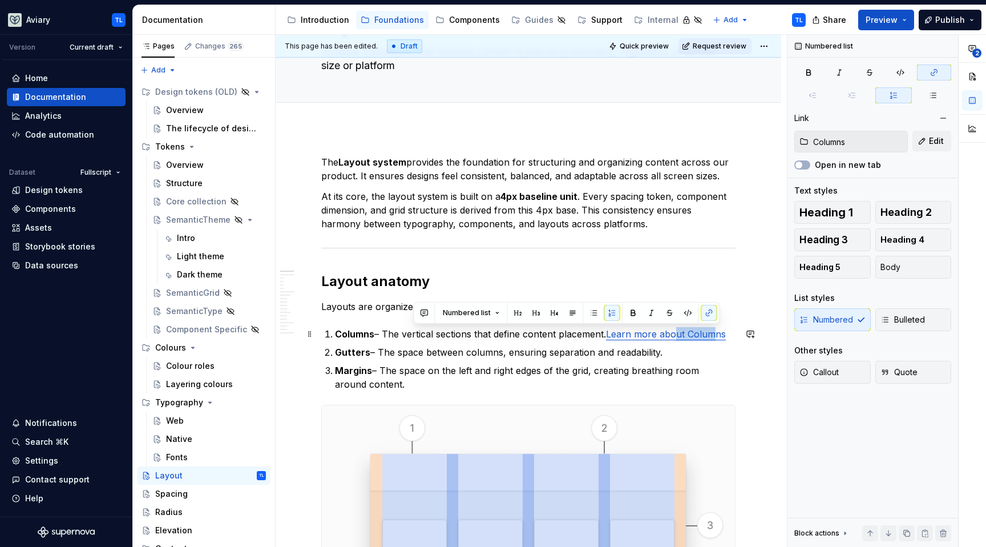
drag, startPoint x: 682, startPoint y: 336, endPoint x: 719, endPoint y: 336, distance: 37.7
click at [719, 336] on link "Learn more about Columns" at bounding box center [666, 333] width 120 height 11
click at [711, 315] on button "button" at bounding box center [710, 313] width 16 height 16
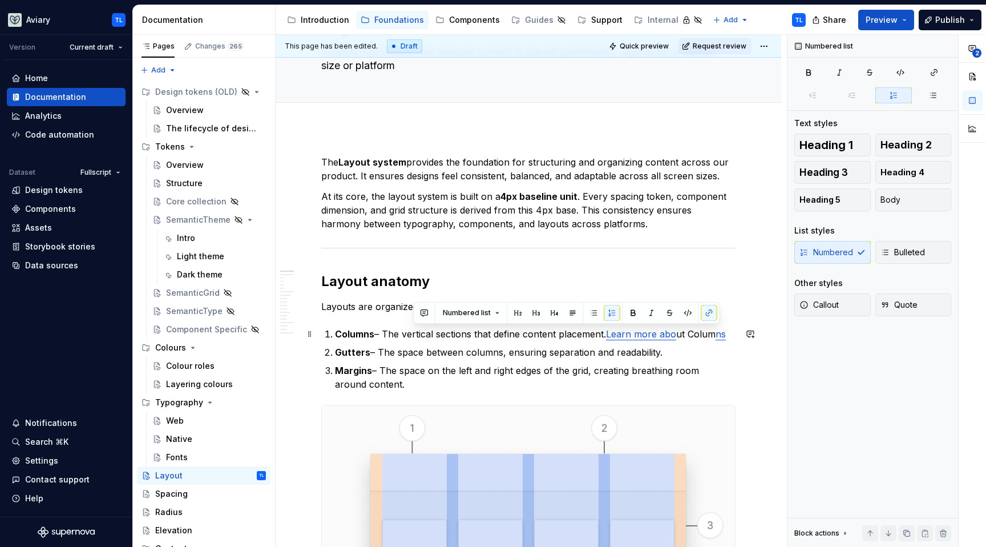
click at [729, 333] on p "Columns – The vertical sections that define content placement. Learn more abo u…" at bounding box center [535, 334] width 401 height 14
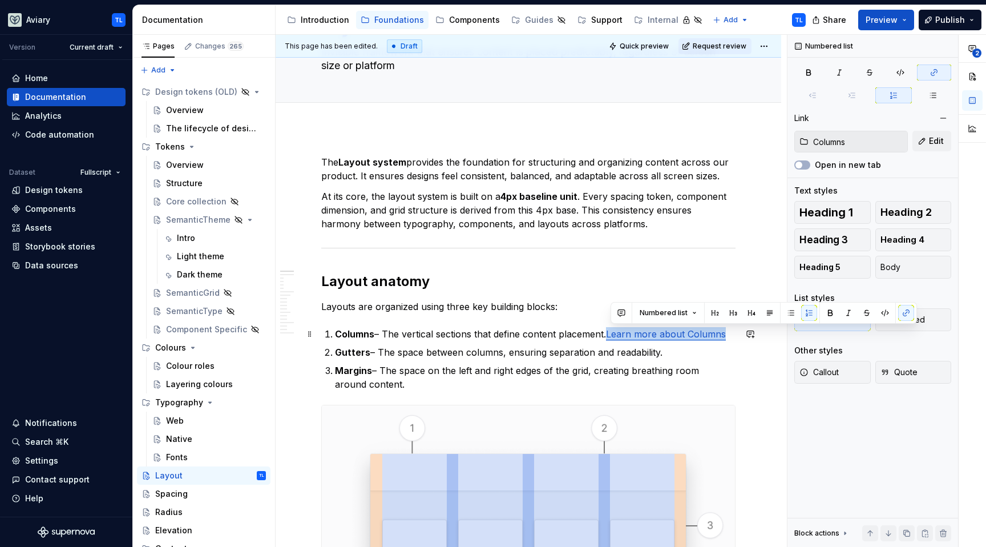
drag, startPoint x: 732, startPoint y: 333, endPoint x: 613, endPoint y: 336, distance: 118.8
click at [613, 336] on p "Columns – The vertical sections that define content placement. Learn more about…" at bounding box center [535, 334] width 401 height 14
click at [745, 329] on button "button" at bounding box center [751, 334] width 16 height 16
click at [662, 354] on p "**********" at bounding box center [667, 354] width 168 height 12
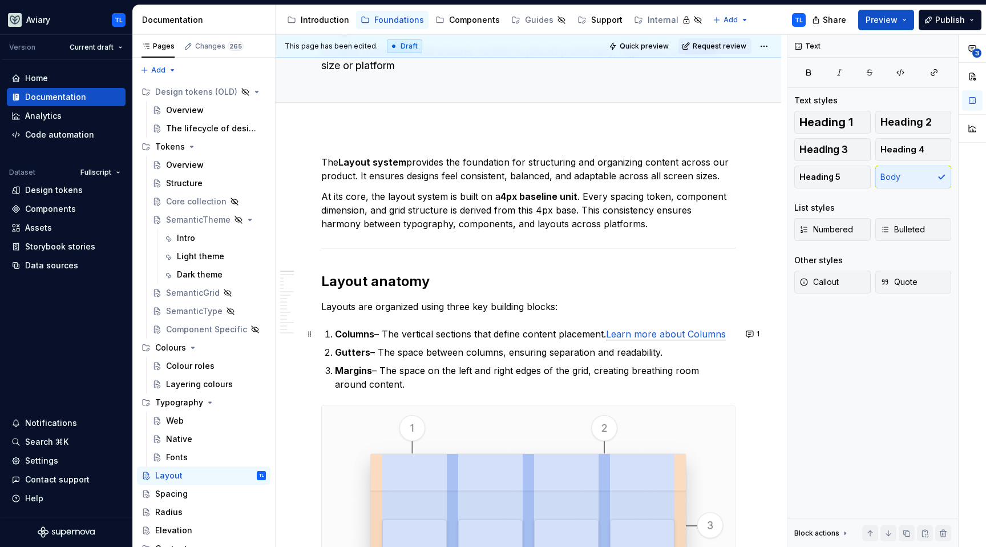
click at [638, 308] on p "Layouts are organized using three key building blocks:" at bounding box center [528, 307] width 414 height 14
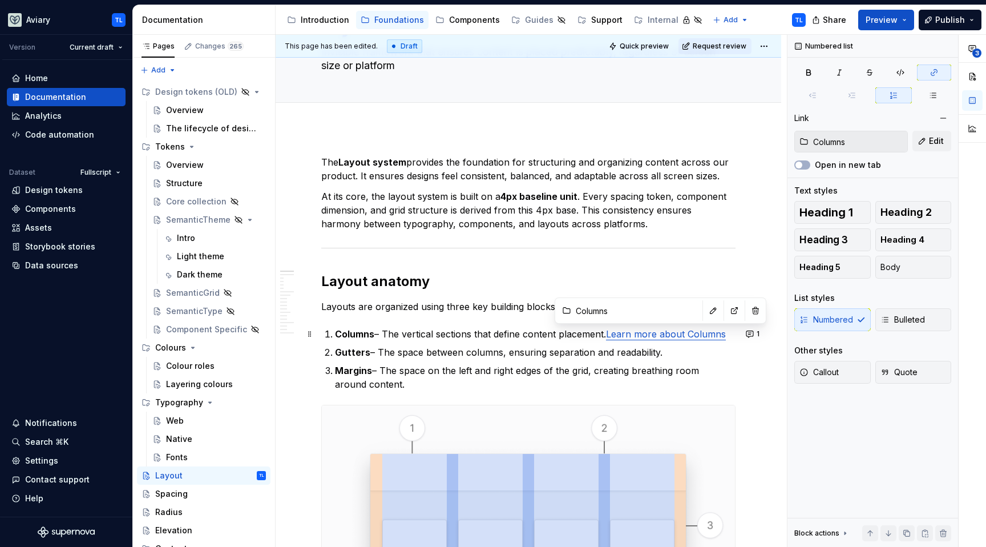
click at [645, 333] on link "Learn more about Columns" at bounding box center [666, 333] width 120 height 11
click at [749, 333] on button "1" at bounding box center [754, 334] width 22 height 16
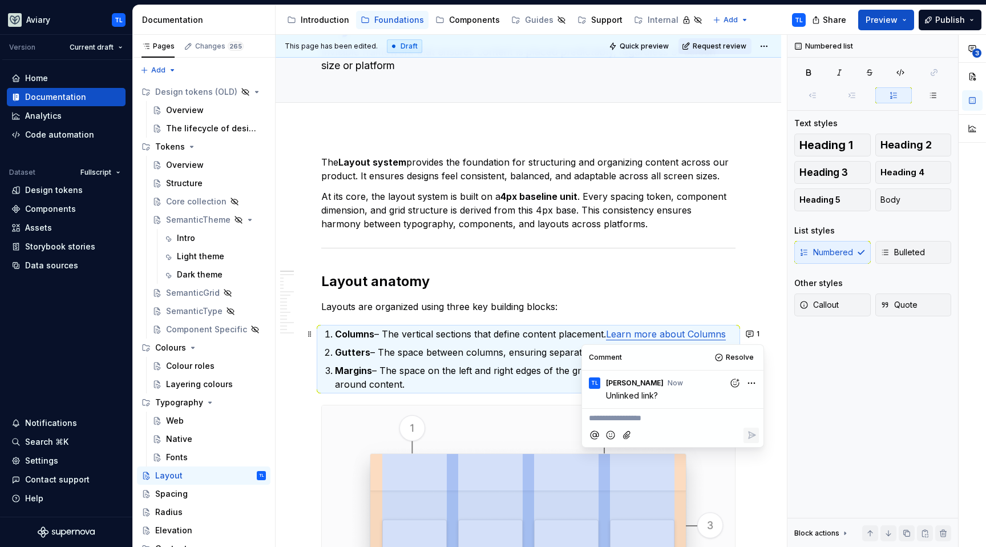
click at [747, 383] on html "Aviary TL Version Current draft Home Documentation Analytics Code automation Da…" at bounding box center [493, 273] width 986 height 547
click at [471, 354] on html "Aviary TL Version Current draft Home Documentation Analytics Code automation Da…" at bounding box center [493, 273] width 986 height 547
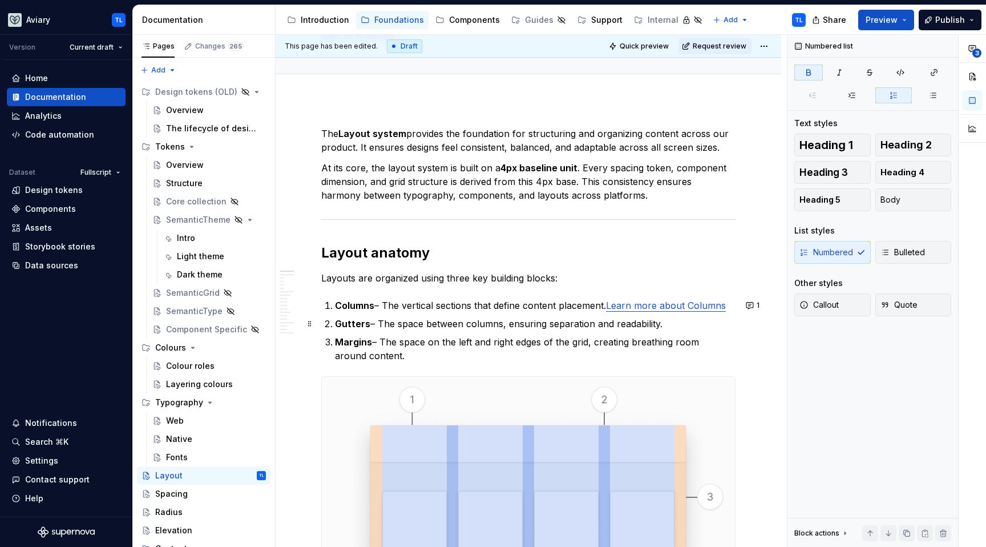
scroll to position [1, 0]
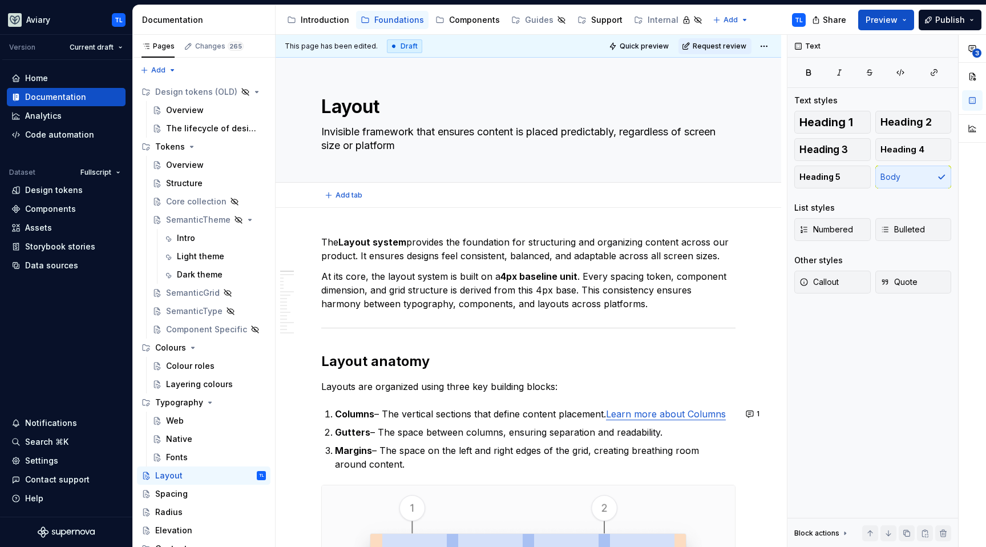
type textarea "*"
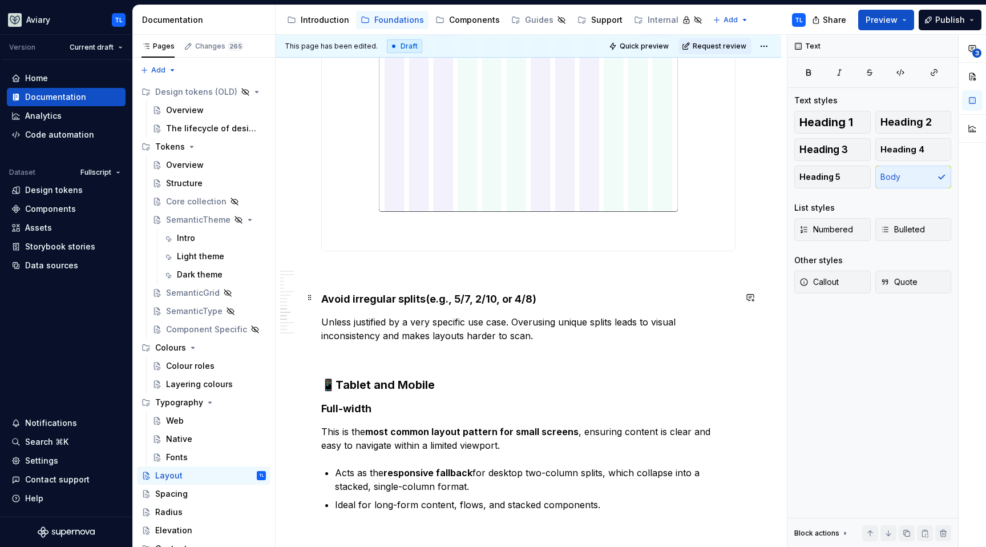
scroll to position [2369, 0]
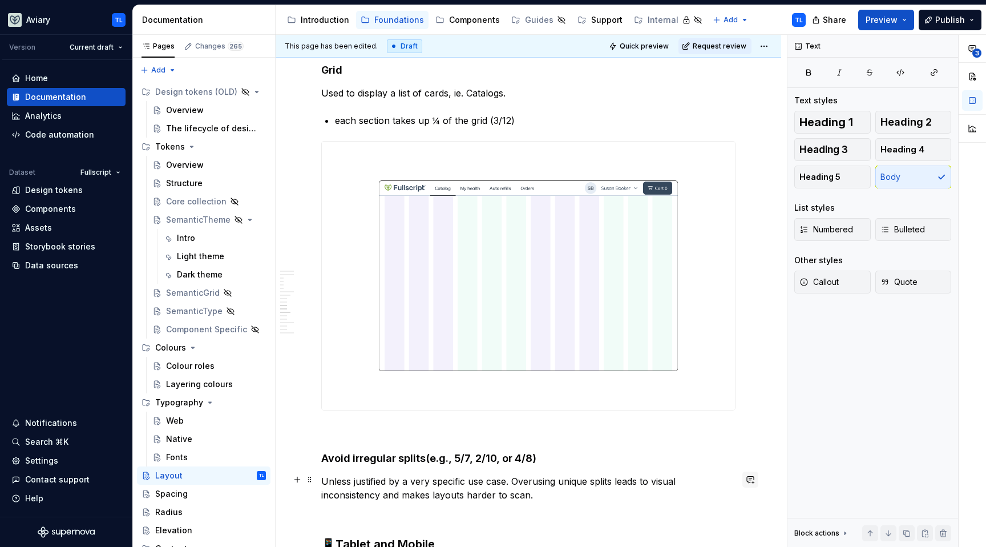
click at [745, 481] on button "button" at bounding box center [751, 479] width 16 height 16
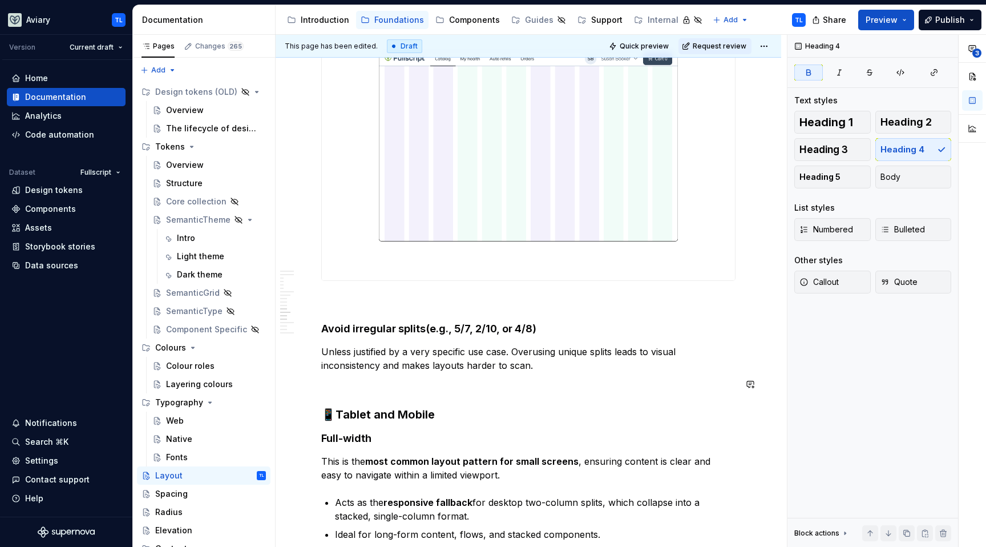
scroll to position [2498, 0]
click at [747, 353] on button "button" at bounding box center [751, 350] width 16 height 16
click at [658, 368] on p "**********" at bounding box center [667, 371] width 168 height 12
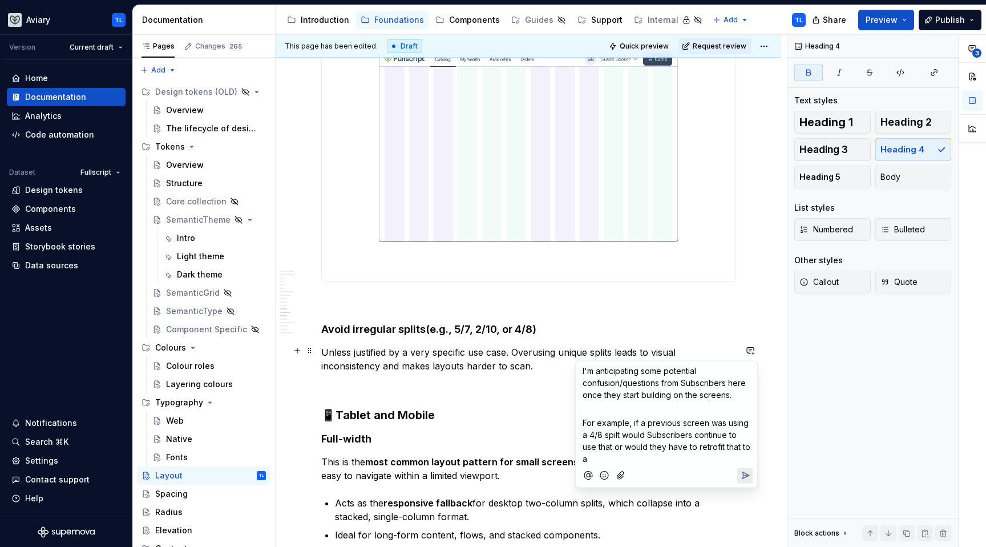
drag, startPoint x: 702, startPoint y: 445, endPoint x: 737, endPoint y: 460, distance: 38.7
click at [737, 460] on p "For example, if a previous screen was using a 4/8 spilt would Subscribers conti…" at bounding box center [667, 441] width 168 height 48
click at [684, 394] on span "I'm anticipating some potential confusion/questions from Subscribers here once …" at bounding box center [666, 383] width 166 height 34
click at [691, 393] on span "I'm anticipating some potential confusion/questions from Subscribers here once …" at bounding box center [666, 383] width 166 height 34
click at [668, 454] on p "For example, if a previous screen was using a 4/8 spilt would Subscribers conti…" at bounding box center [667, 441] width 168 height 48
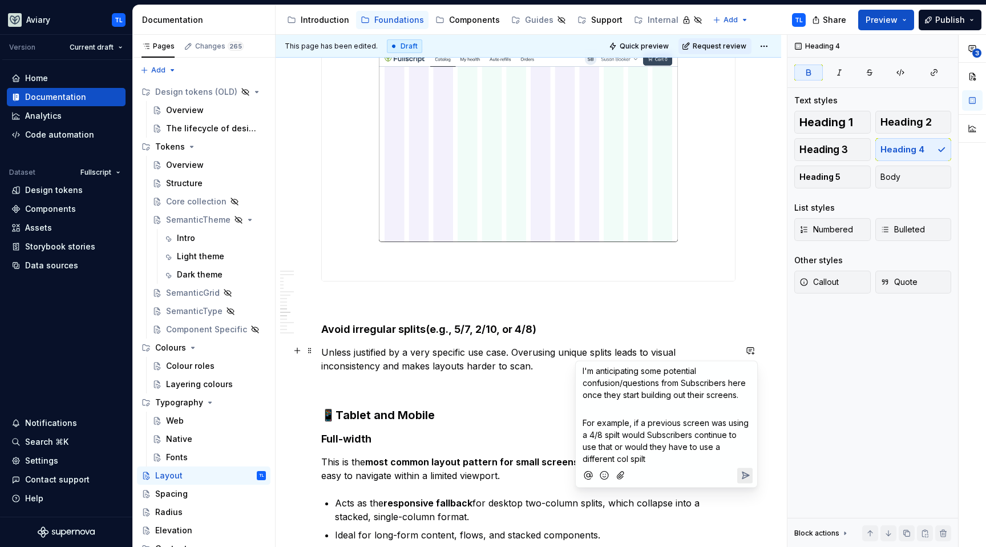
drag, startPoint x: 708, startPoint y: 418, endPoint x: 722, endPoint y: 418, distance: 13.7
click at [708, 418] on span "For example, if a previous screen was using a 4/8 spilt would Subscribers conti…" at bounding box center [667, 441] width 168 height 46
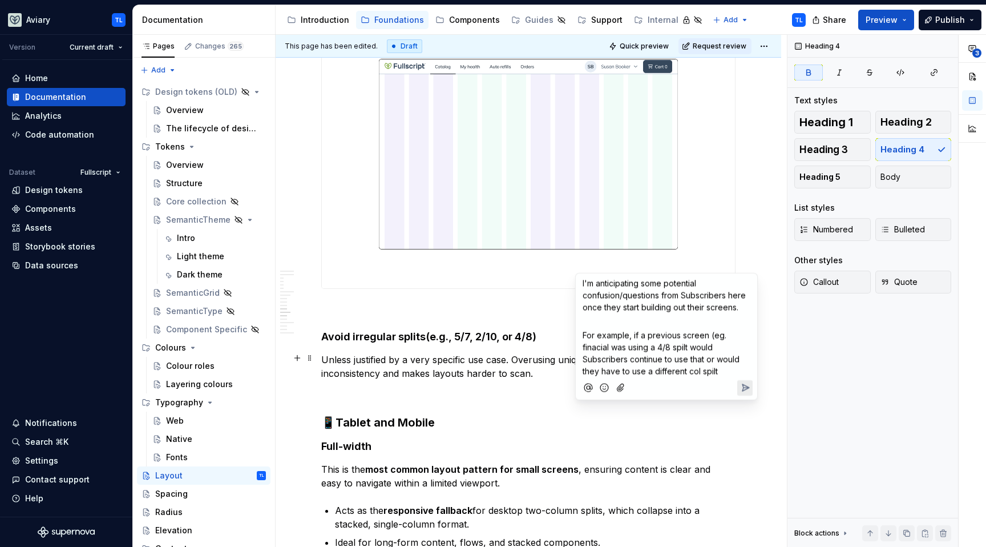
scroll to position [2504, 0]
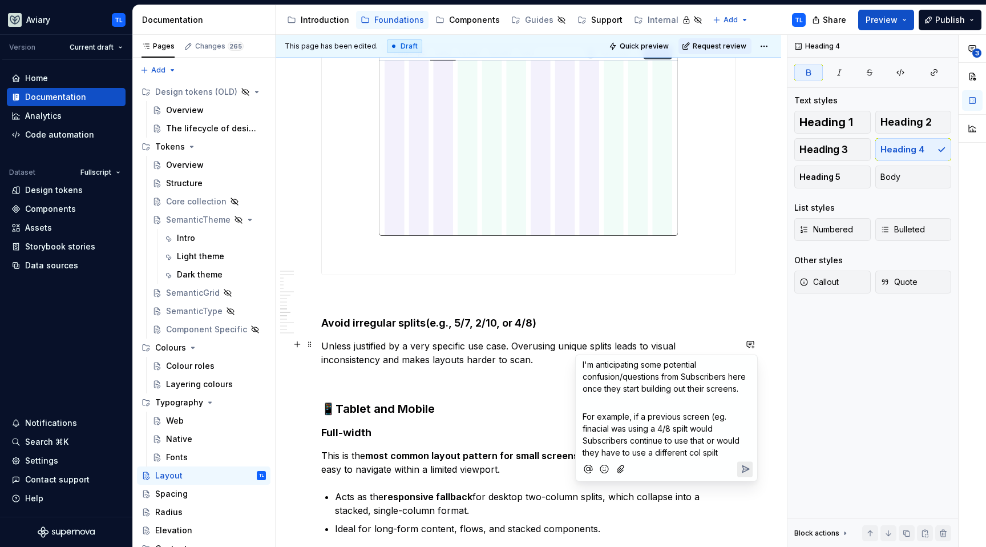
drag, startPoint x: 735, startPoint y: 452, endPoint x: 583, endPoint y: 417, distance: 156.5
click at [583, 417] on p "For example, if a previous screen (eg. finacial was using a 4/8 spilt would Sub…" at bounding box center [667, 434] width 168 height 48
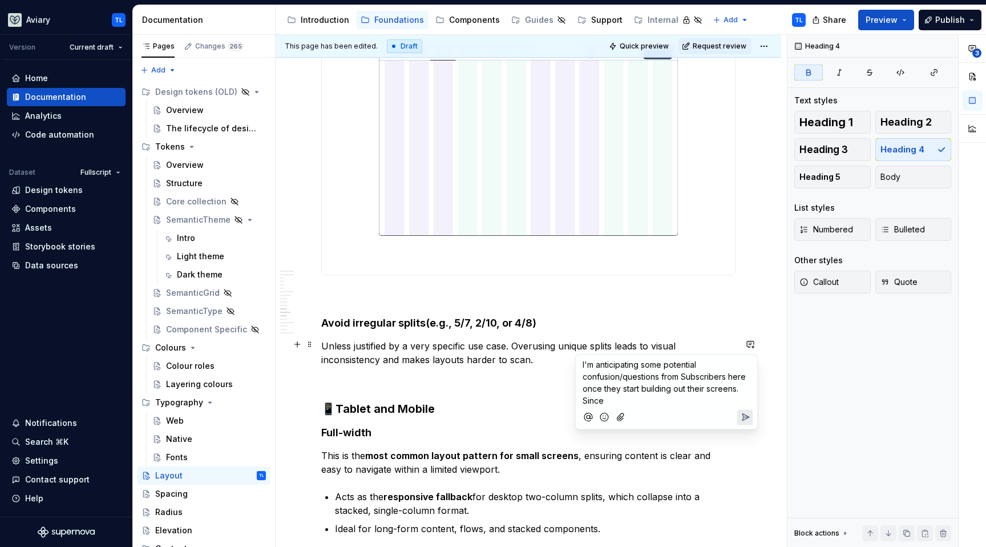
drag, startPoint x: 599, startPoint y: 400, endPoint x: 576, endPoint y: 400, distance: 23.4
click at [576, 400] on div "I'm anticipating some potential confusion/questions from Subscribers here once …" at bounding box center [666, 391] width 183 height 75
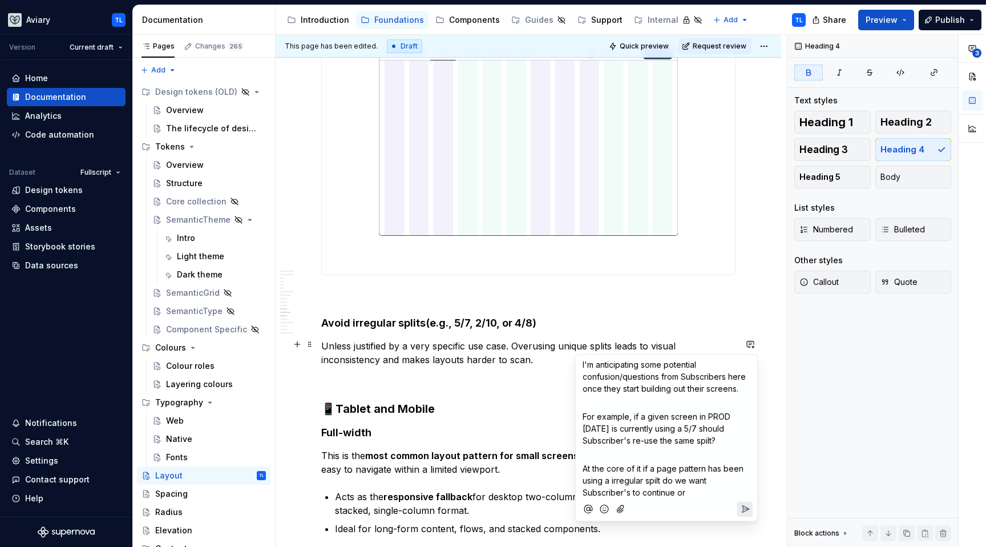
click at [695, 491] on p "At the core of it if a page pattern has been using a irregular spilt do we want…" at bounding box center [667, 480] width 168 height 36
click at [588, 363] on span "I'm anticipating some potential confusion/questions from Subscribers here once …" at bounding box center [666, 377] width 166 height 34
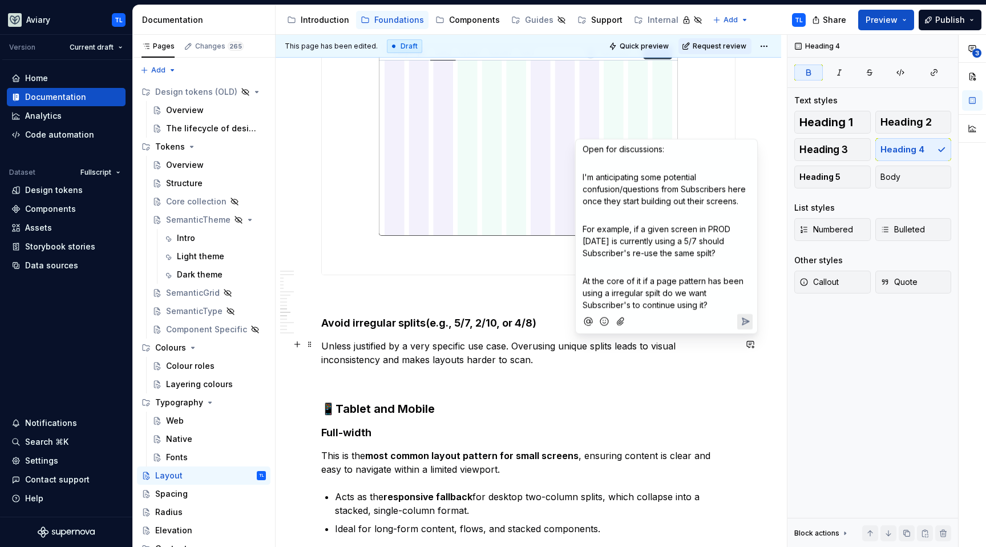
click at [744, 278] on p "At the core of it if a page pattern has been using a irregular spilt do we want…" at bounding box center [667, 293] width 168 height 36
click at [748, 301] on p "At the core of it if a page pattern has been established and is using a irregul…" at bounding box center [667, 293] width 168 height 36
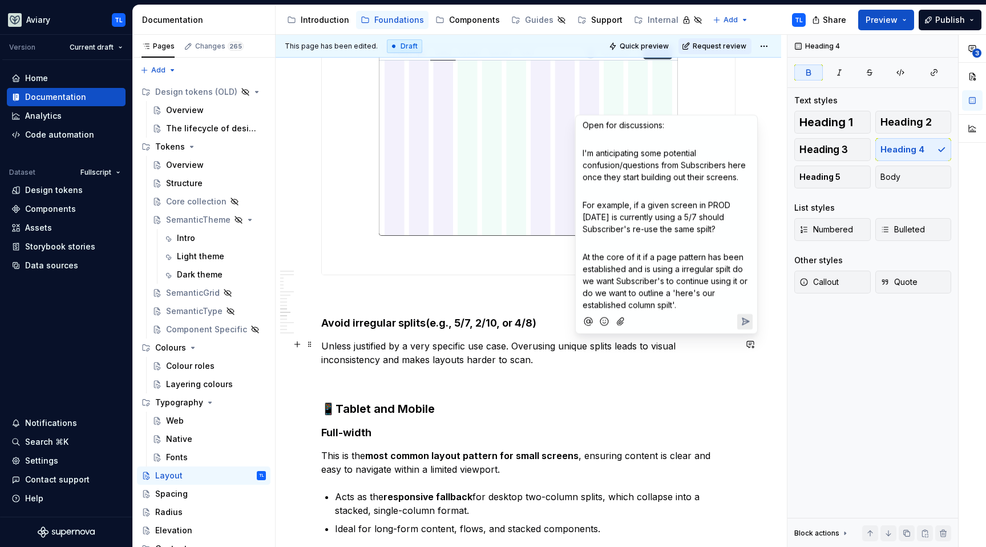
click at [744, 321] on icon "Send" at bounding box center [746, 321] width 7 height 7
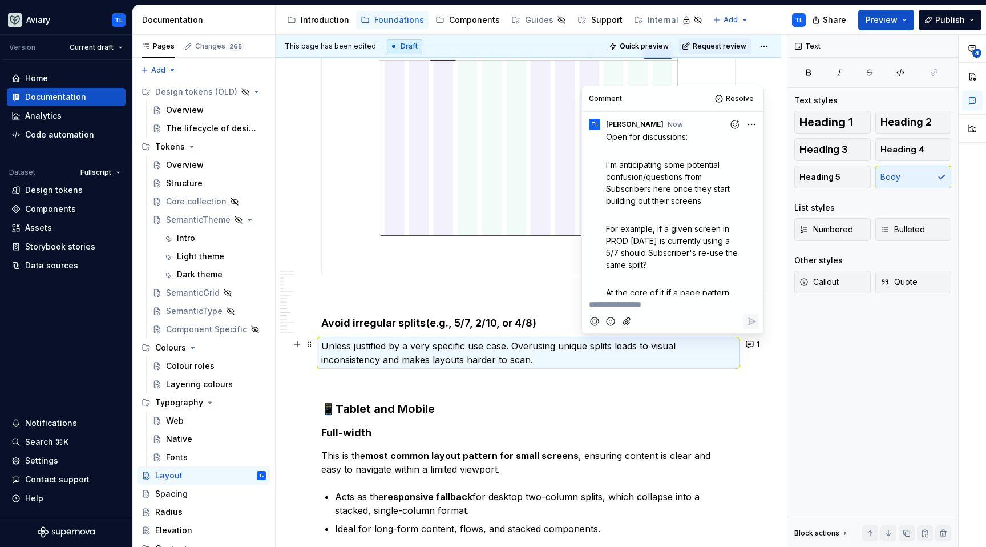
scroll to position [71, 0]
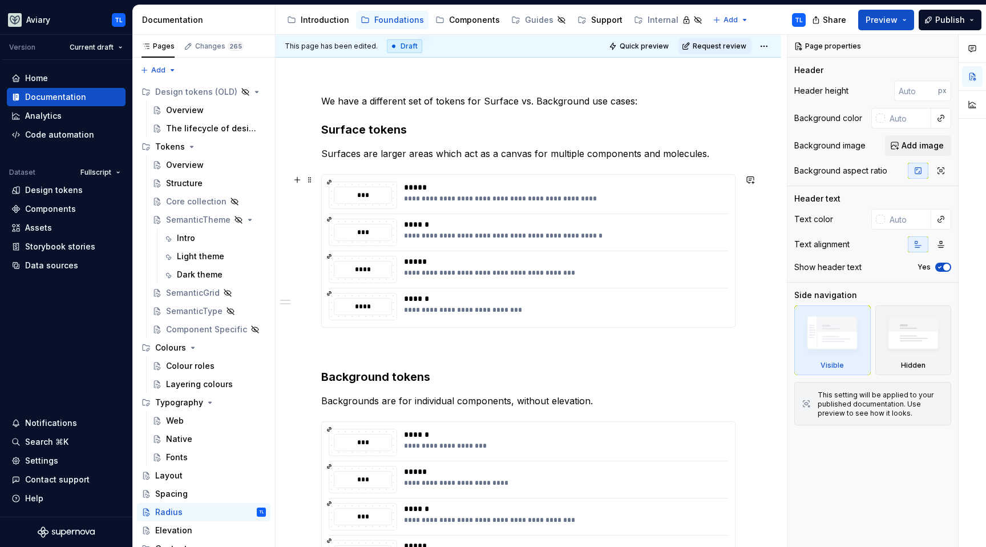
scroll to position [529, 0]
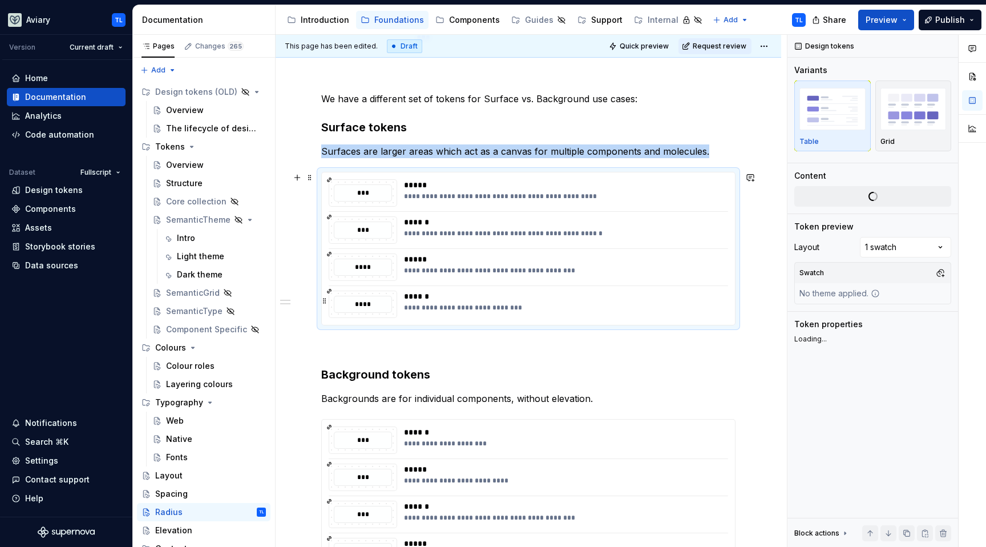
click at [485, 304] on div "**********" at bounding box center [562, 307] width 317 height 9
type textarea "*"
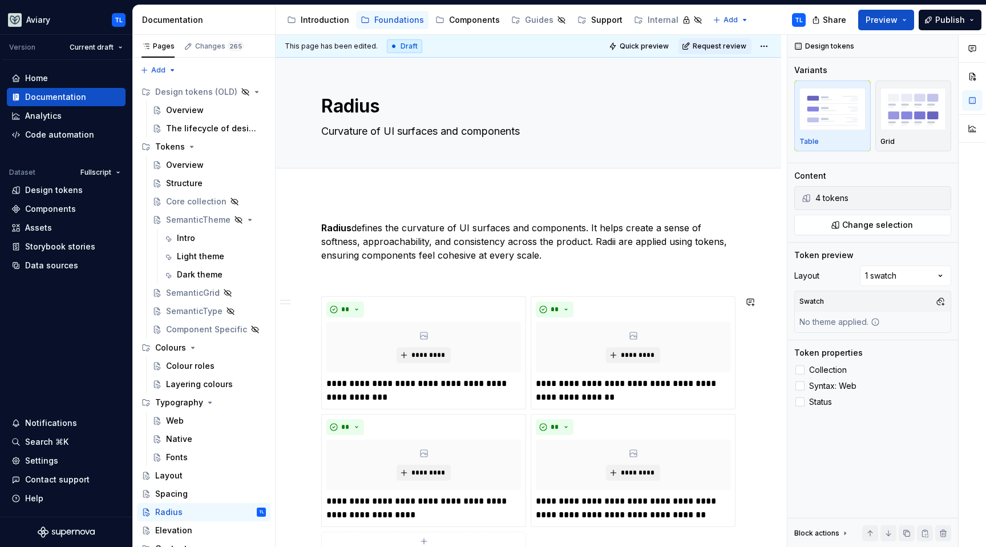
scroll to position [0, 0]
